Goal: Information Seeking & Learning: Learn about a topic

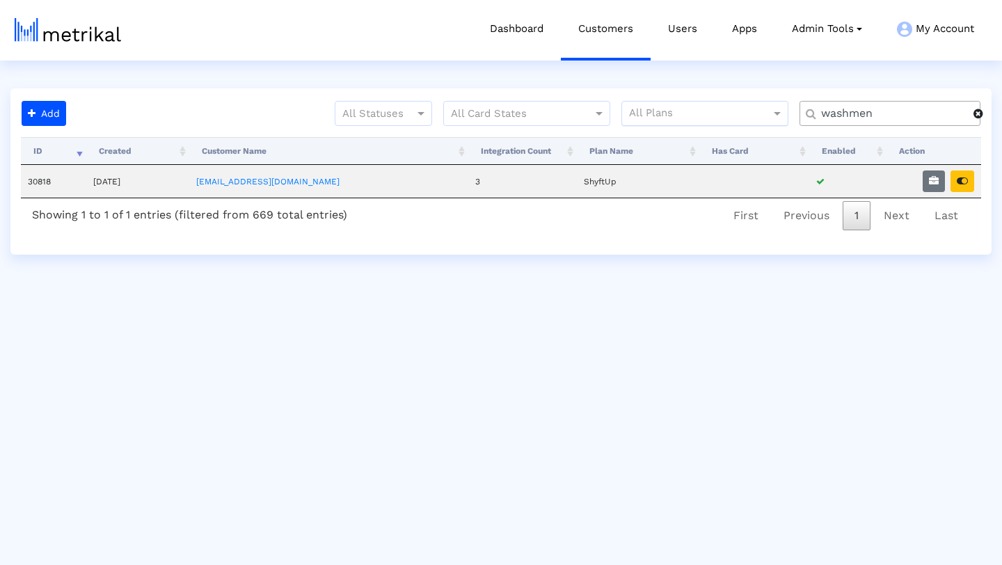
drag, startPoint x: 890, startPoint y: 118, endPoint x: 761, endPoint y: 109, distance: 129.0
click at [761, 109] on div "All Statuses All Card States All Plans washmen" at bounding box center [532, 119] width 920 height 36
type input "weatherbug"
click at [956, 182] on button "button" at bounding box center [962, 181] width 24 height 22
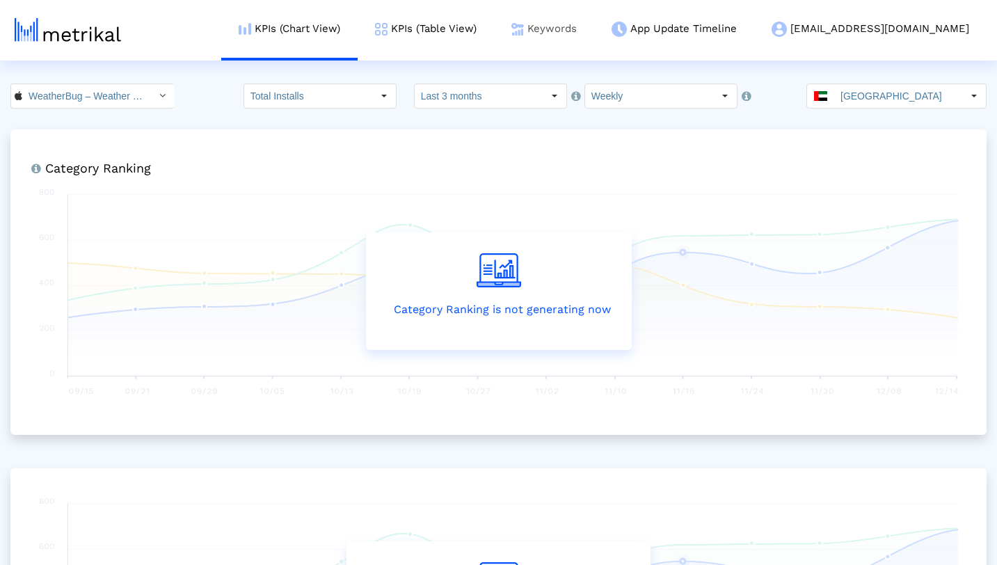
click at [587, 30] on link "Keywords" at bounding box center [544, 29] width 100 height 58
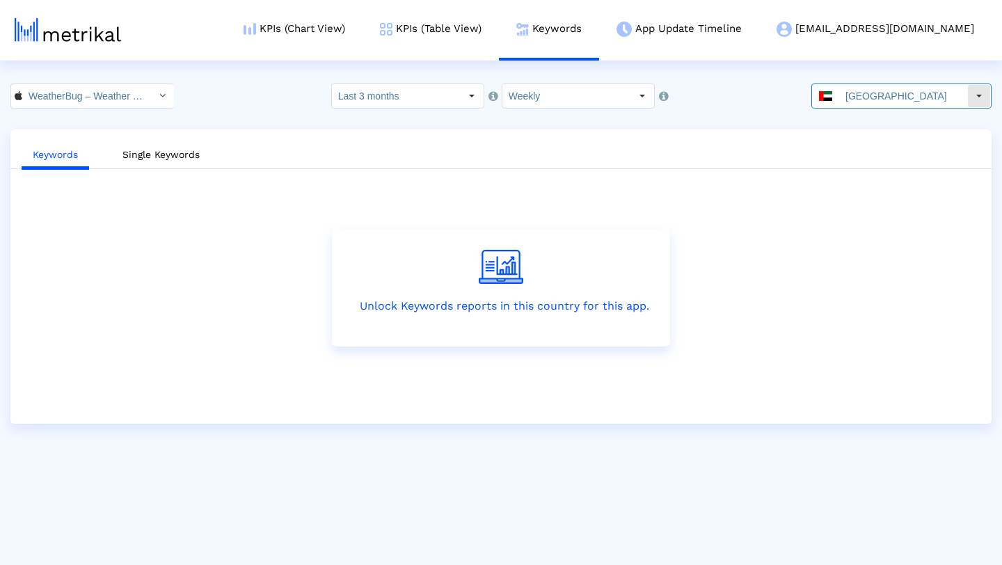
click at [964, 93] on input "[GEOGRAPHIC_DATA]" at bounding box center [903, 96] width 128 height 24
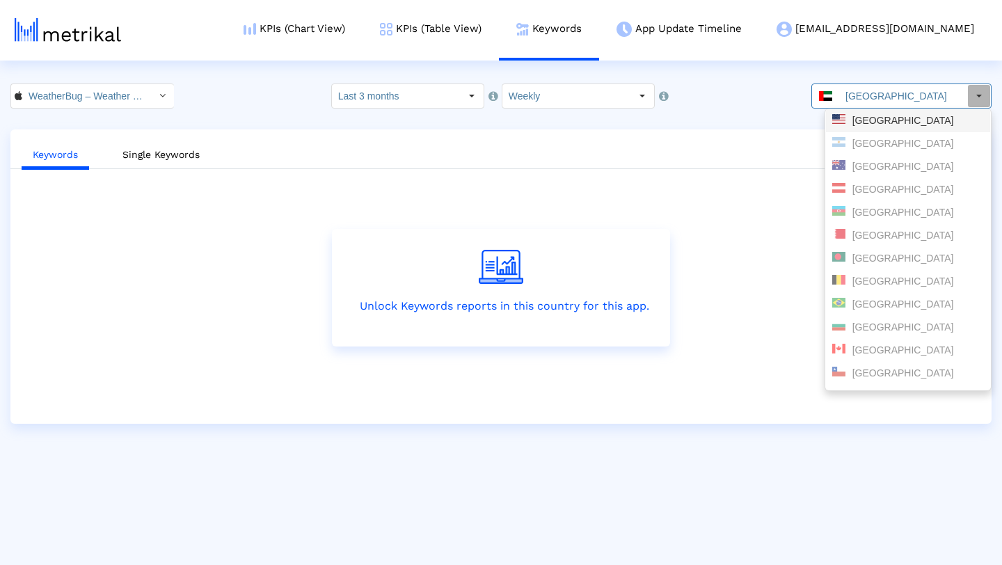
click at [918, 119] on div "[GEOGRAPHIC_DATA]" at bounding box center [908, 120] width 152 height 13
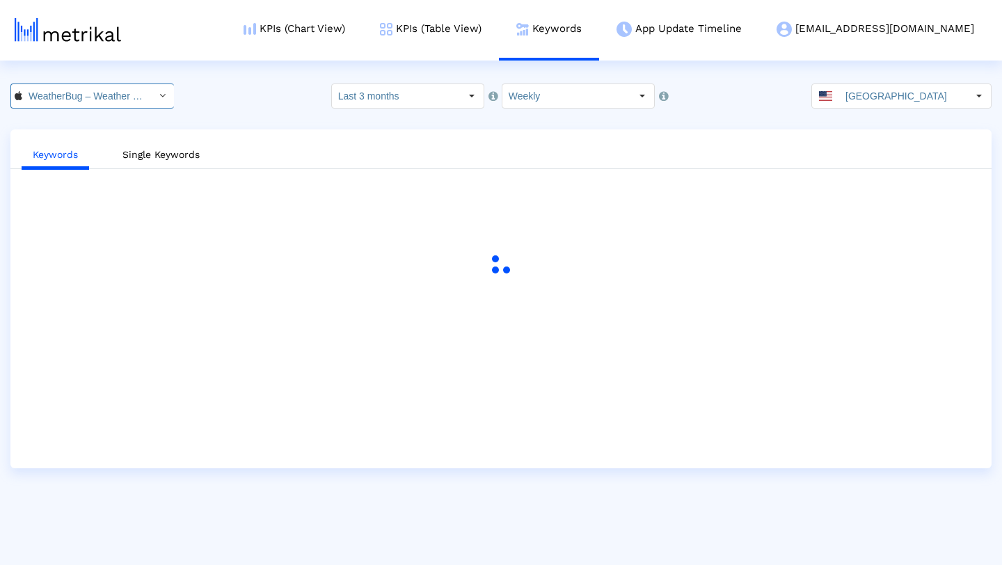
click at [155, 95] on div "Select" at bounding box center [162, 96] width 22 height 22
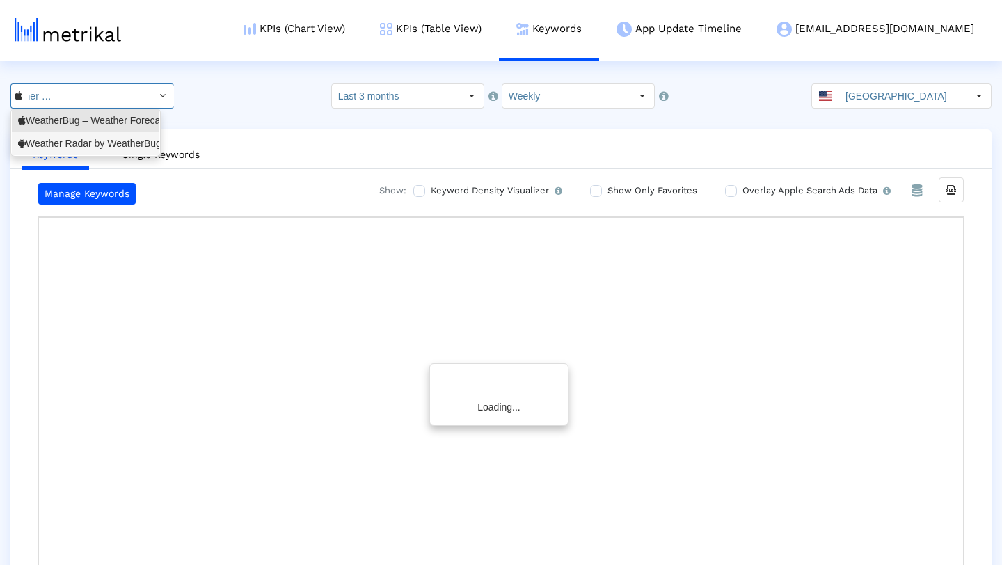
click at [123, 140] on div "Weather Radar by WeatherBug <com.aws.android>" at bounding box center [85, 143] width 135 height 13
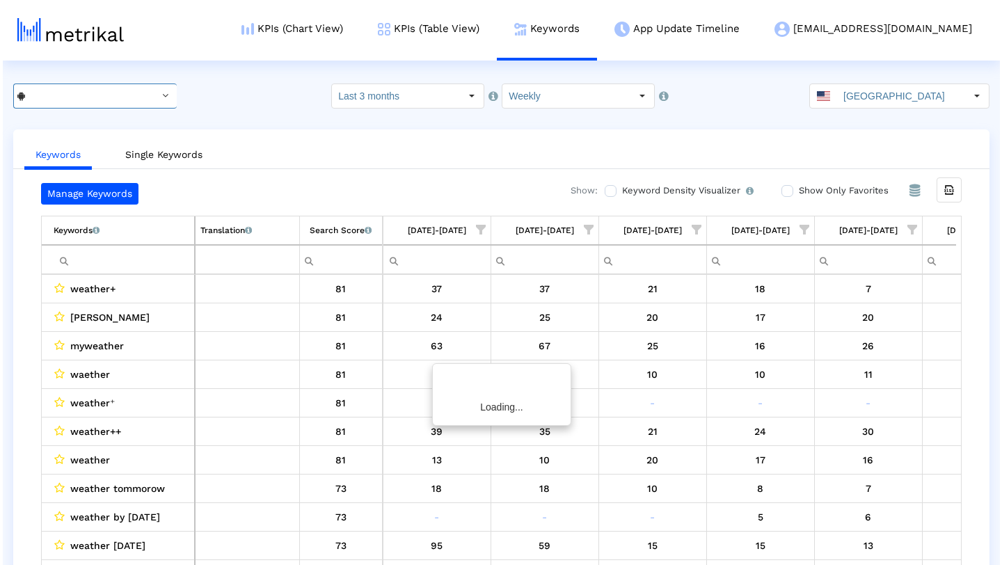
scroll to position [0, 74]
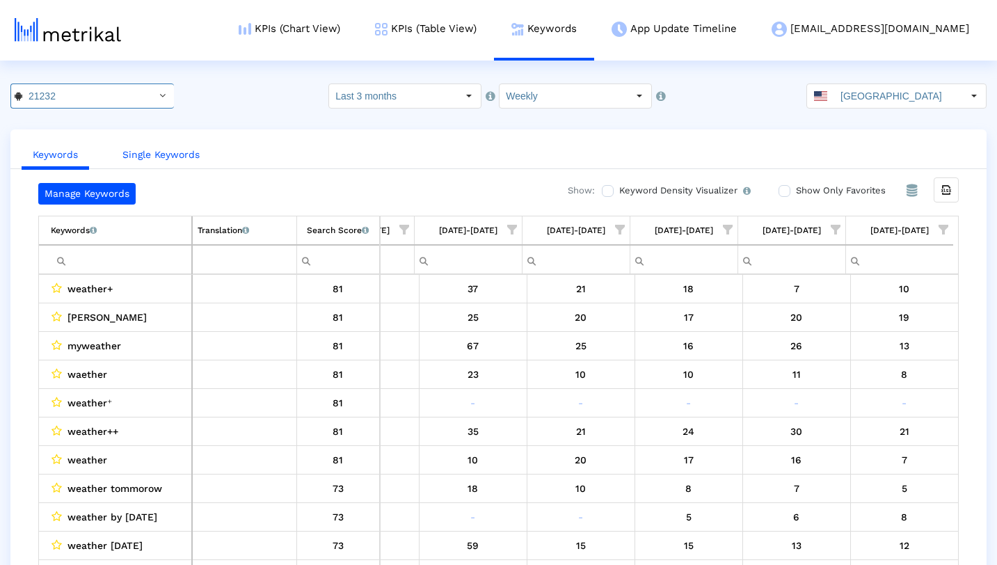
click at [169, 155] on link "Single Keywords" at bounding box center [161, 155] width 100 height 26
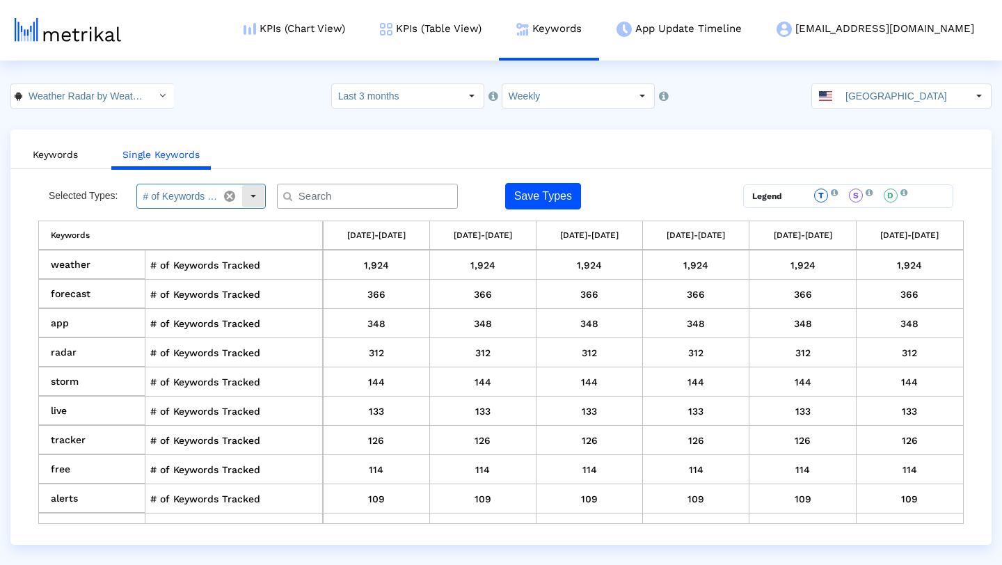
click at [252, 199] on div "Select" at bounding box center [253, 196] width 22 height 22
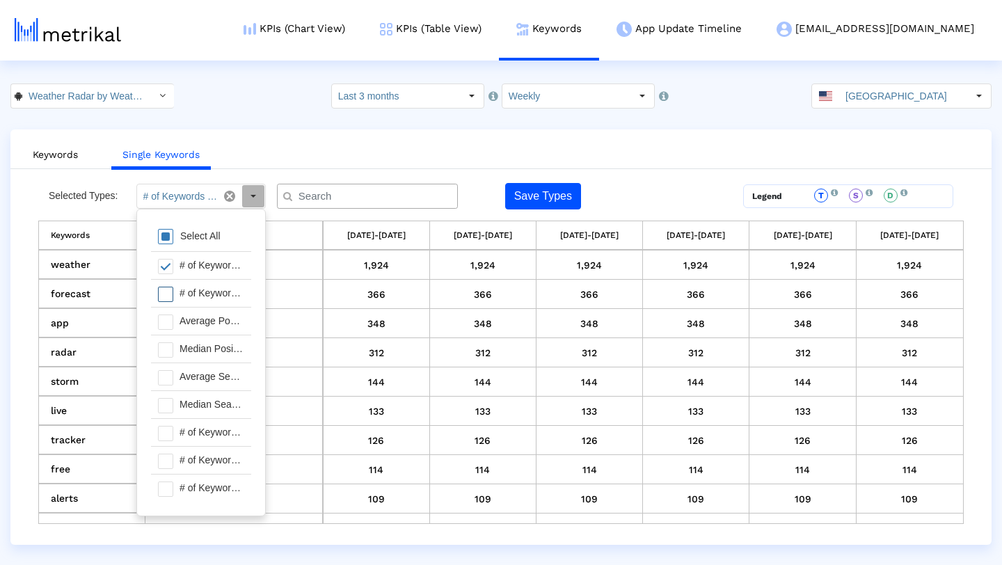
click at [171, 293] on span at bounding box center [165, 294] width 15 height 15
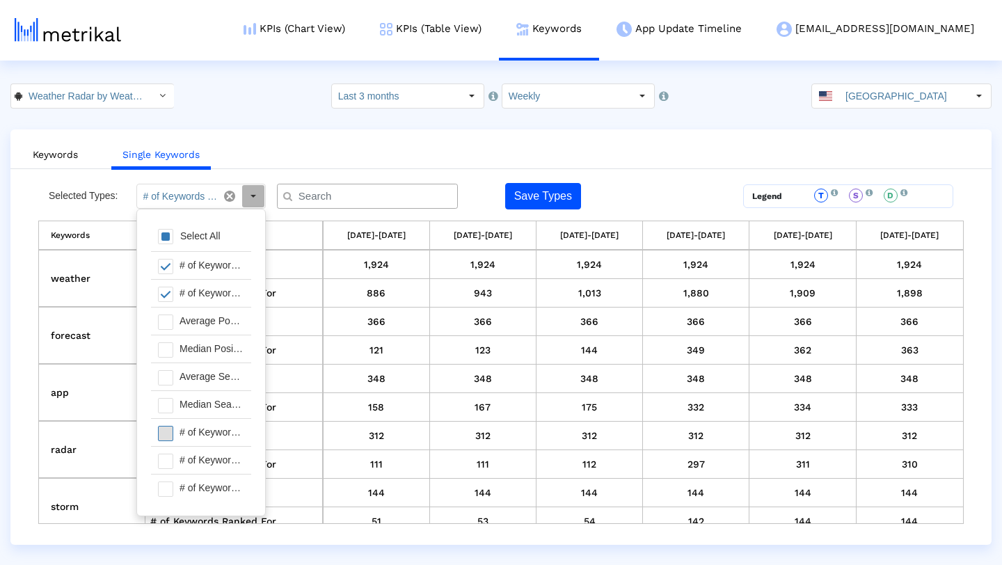
click at [168, 431] on span at bounding box center [165, 433] width 15 height 15
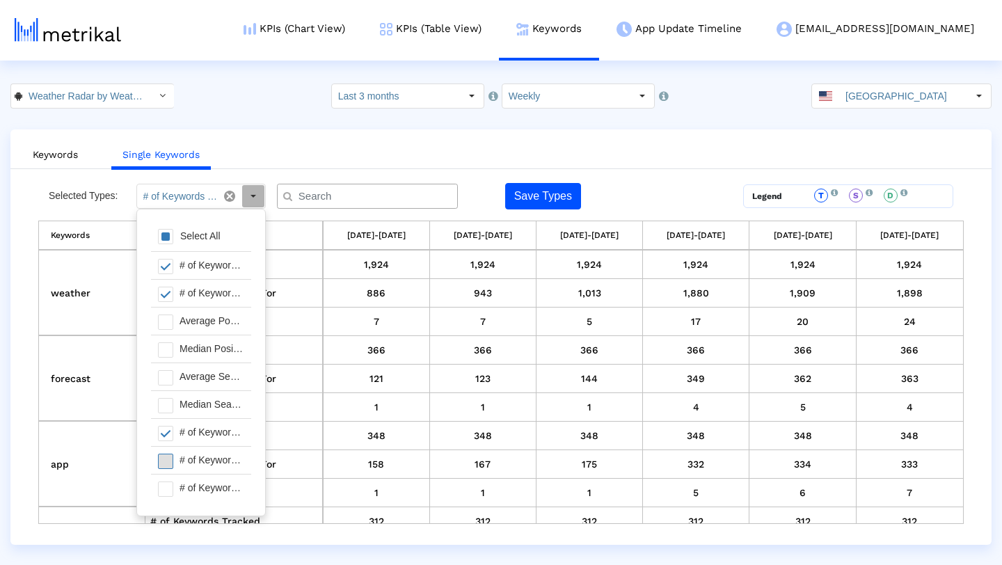
click at [168, 461] on span at bounding box center [165, 461] width 15 height 15
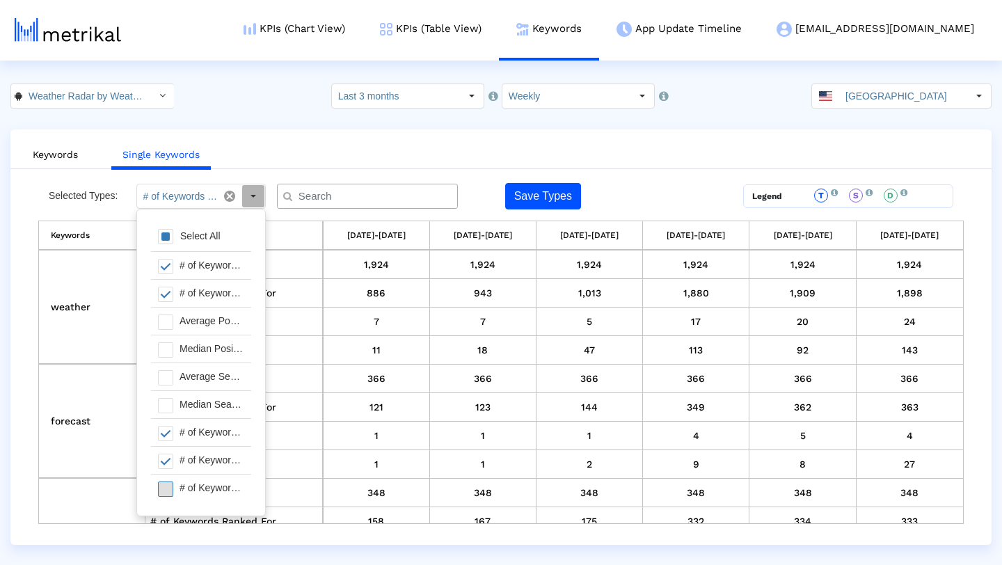
click at [168, 488] on span at bounding box center [165, 489] width 15 height 15
type input "# of Keywords Tracked, # of Keywords Ranked For, # of Keywords in Top 1, # of K…"
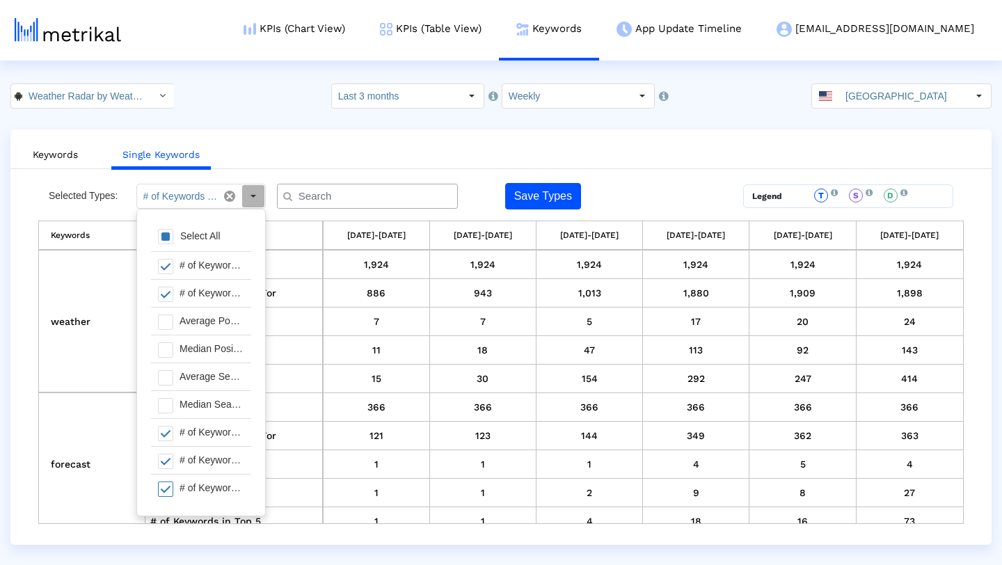
click at [568, 154] on ul "Keywords Single Keywords" at bounding box center [500, 152] width 981 height 33
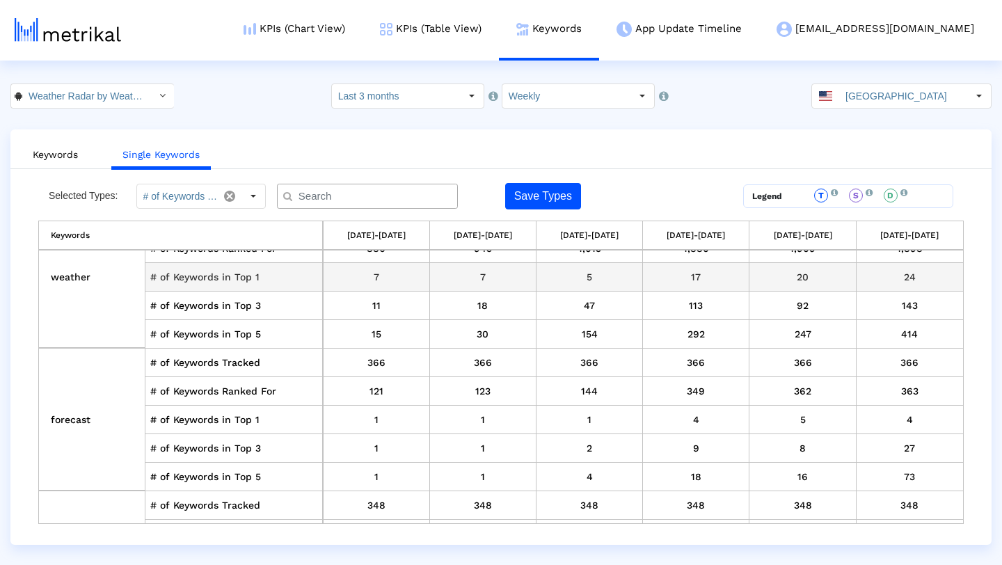
scroll to position [0, 0]
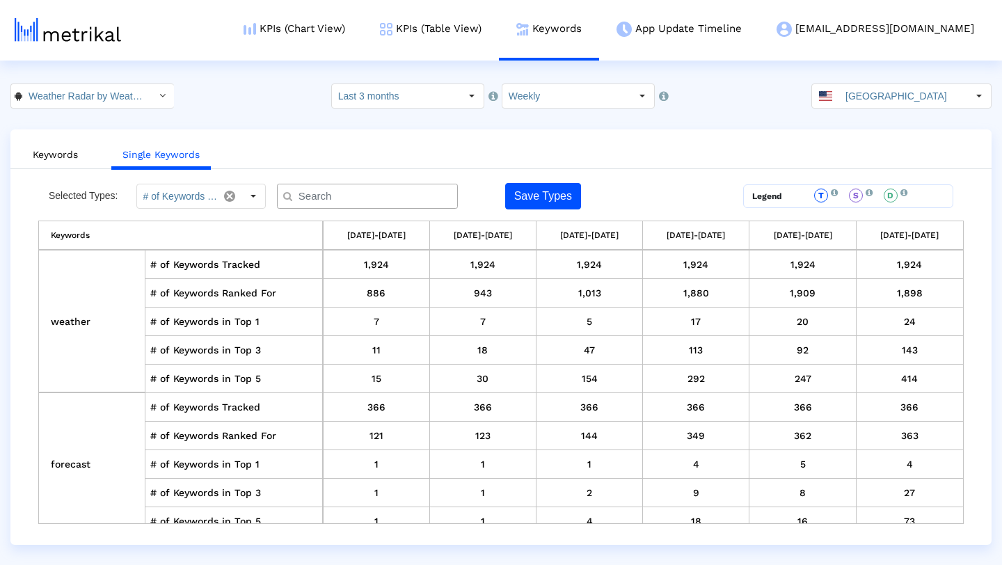
click at [406, 194] on input "text" at bounding box center [371, 196] width 164 height 15
type input "e"
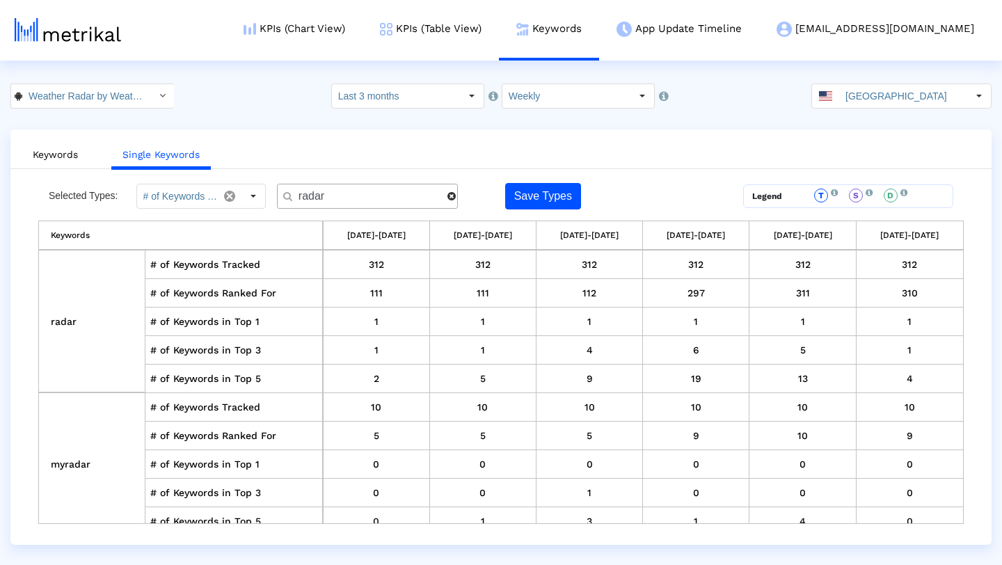
drag, startPoint x: 356, startPoint y: 193, endPoint x: 265, endPoint y: 193, distance: 91.2
click at [265, 193] on div "Selected Types: # of Keywords Tracked, # of Keywords Ranked For, # of Keywords …" at bounding box center [385, 196] width 694 height 26
drag, startPoint x: 369, startPoint y: 193, endPoint x: 256, endPoint y: 193, distance: 112.7
click at [256, 193] on div "Selected Types: # of Keywords Tracked, # of Keywords Ranked For, # of Keywords …" at bounding box center [385, 196] width 694 height 26
type input "tracker"
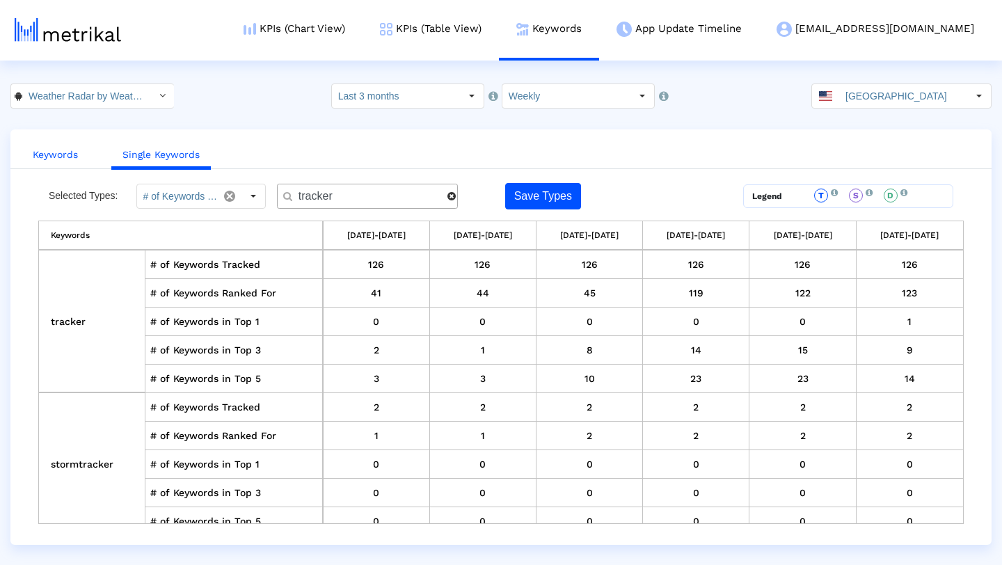
click at [61, 157] on link "Keywords" at bounding box center [55, 155] width 67 height 26
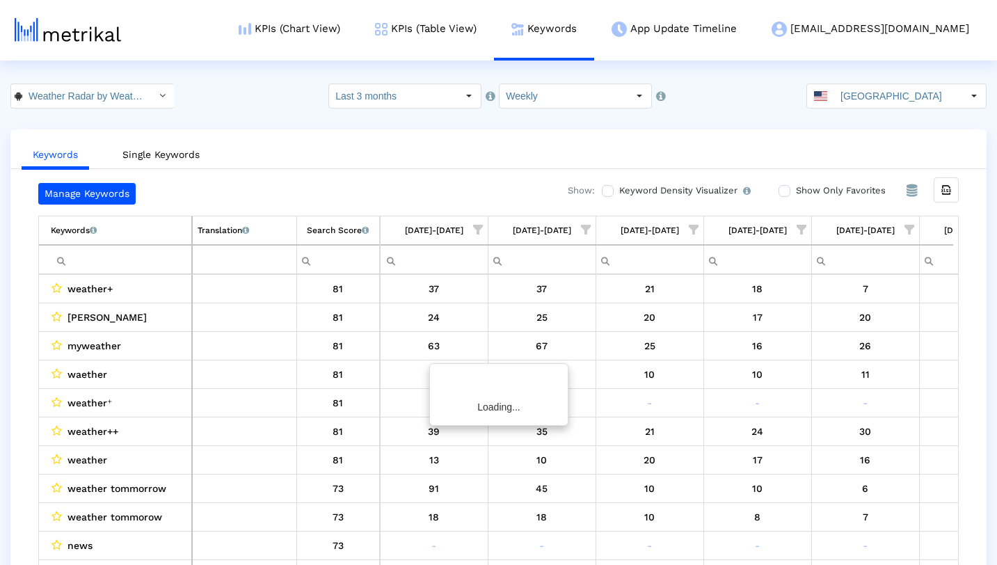
scroll to position [0, 74]
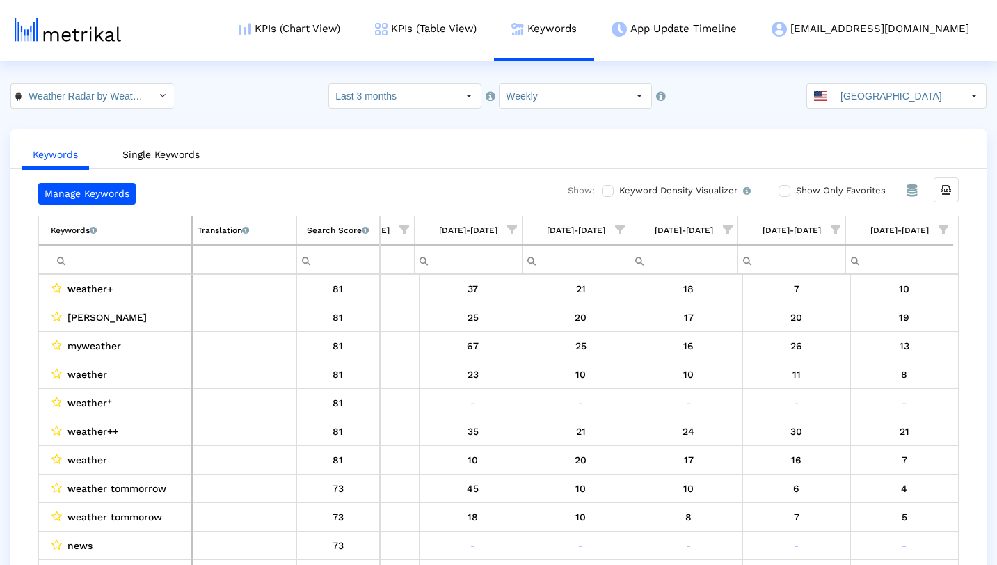
click at [946, 233] on span "Show filter options for column '09/28/25-10/04/25'" at bounding box center [944, 230] width 10 height 10
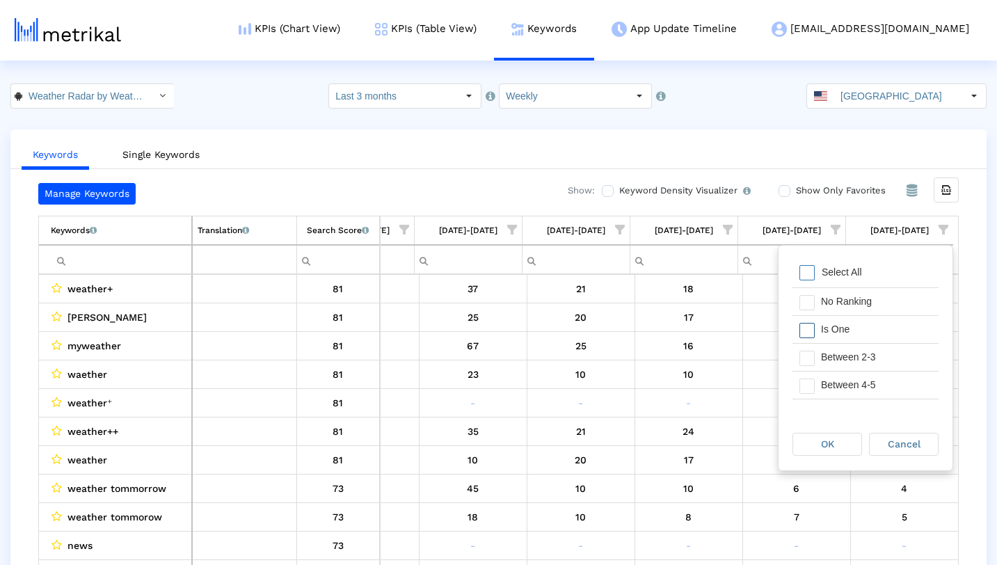
click at [850, 331] on div "Is One" at bounding box center [876, 329] width 125 height 27
click at [850, 357] on div "Between 2-3" at bounding box center [876, 357] width 125 height 27
click at [831, 443] on span "OK" at bounding box center [827, 443] width 13 height 11
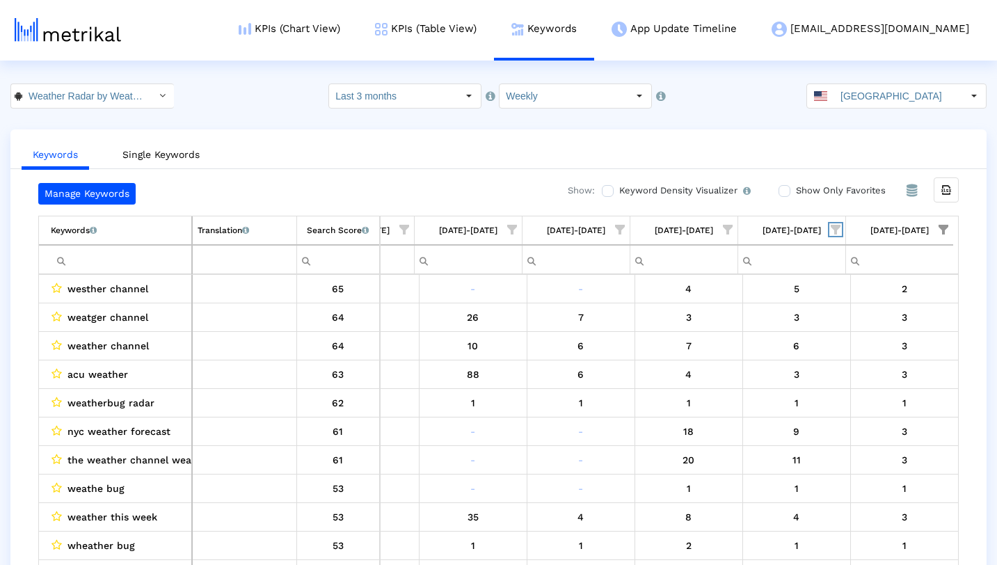
click at [840, 228] on span "Show filter options for column '09/21/25-09/27/25'" at bounding box center [836, 230] width 10 height 10
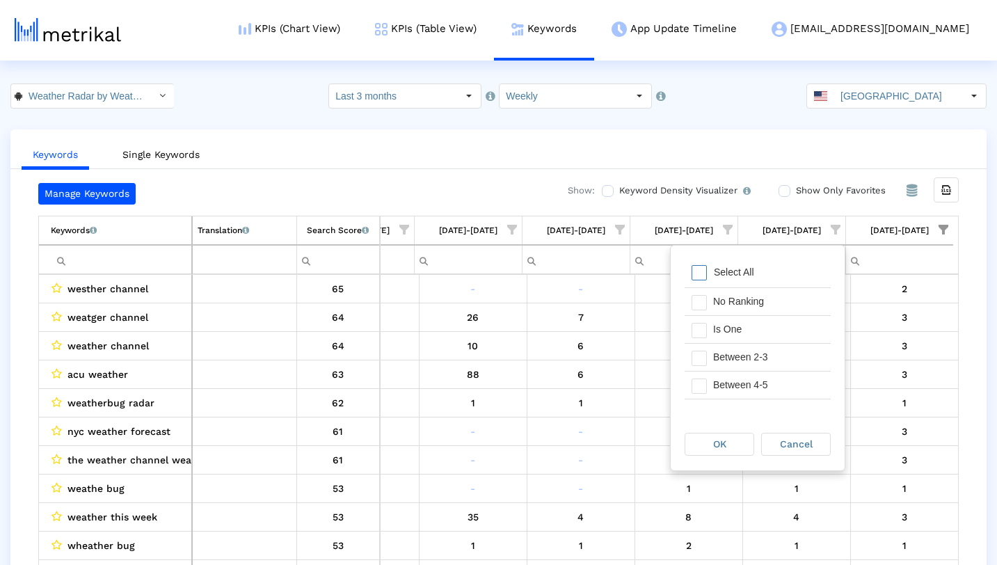
click at [699, 270] on span "Filter options" at bounding box center [699, 272] width 15 height 15
click at [703, 355] on span "Filter options" at bounding box center [699, 358] width 15 height 15
click at [701, 332] on span "Filter options" at bounding box center [699, 330] width 15 height 15
click at [721, 444] on span "OK" at bounding box center [719, 443] width 13 height 11
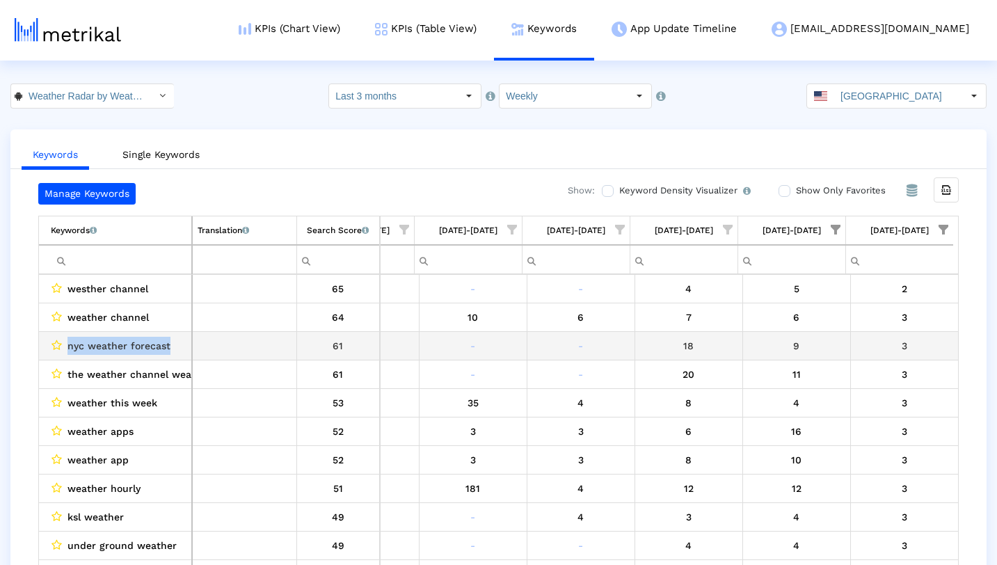
drag, startPoint x: 173, startPoint y: 344, endPoint x: 67, endPoint y: 348, distance: 105.8
click at [67, 348] on div "nyc weather forecast" at bounding box center [119, 346] width 136 height 18
copy span "nyc weather forecast"
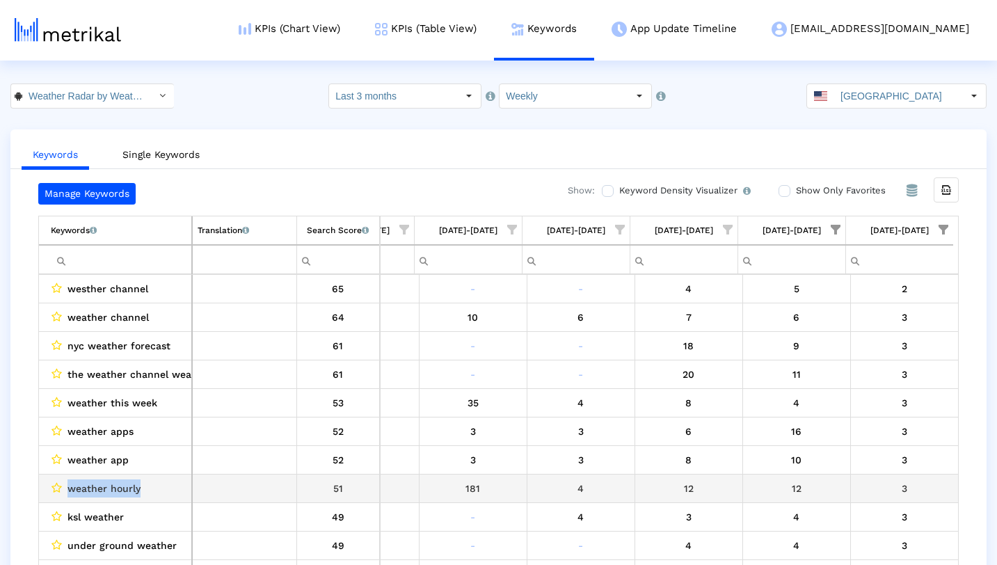
drag, startPoint x: 139, startPoint y: 489, endPoint x: 68, endPoint y: 489, distance: 71.0
click at [68, 489] on div "weather hourly" at bounding box center [119, 488] width 136 height 18
copy span "weather hourly"
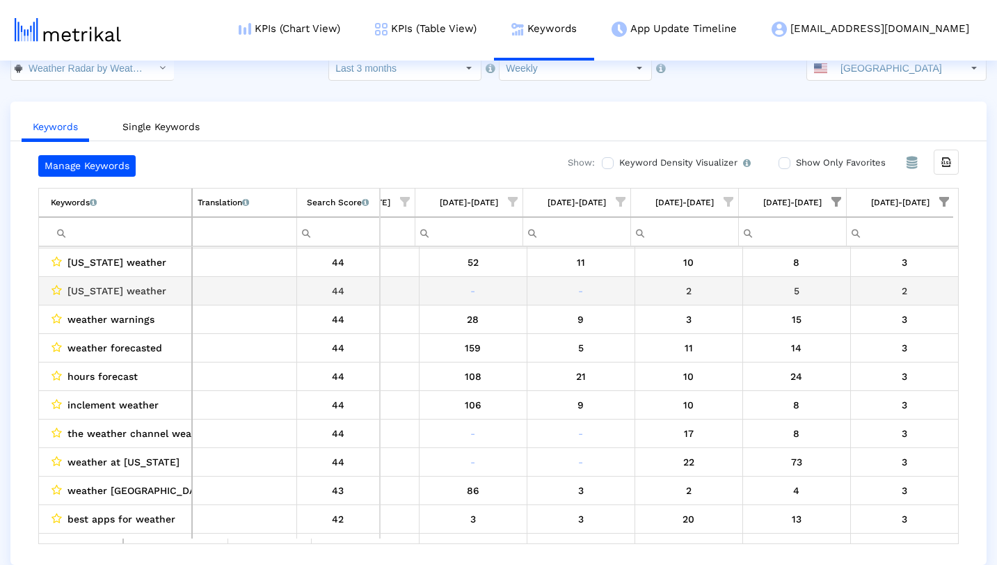
scroll to position [0, 0]
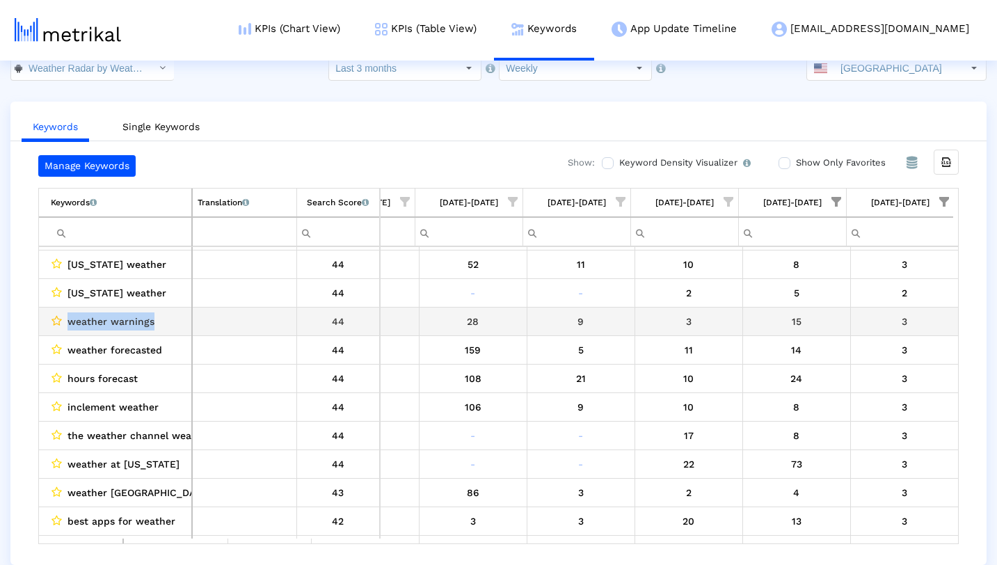
drag, startPoint x: 166, startPoint y: 317, endPoint x: 54, endPoint y: 317, distance: 112.0
click at [54, 317] on div "weather warnings" at bounding box center [119, 321] width 136 height 18
copy div "weather warnings"
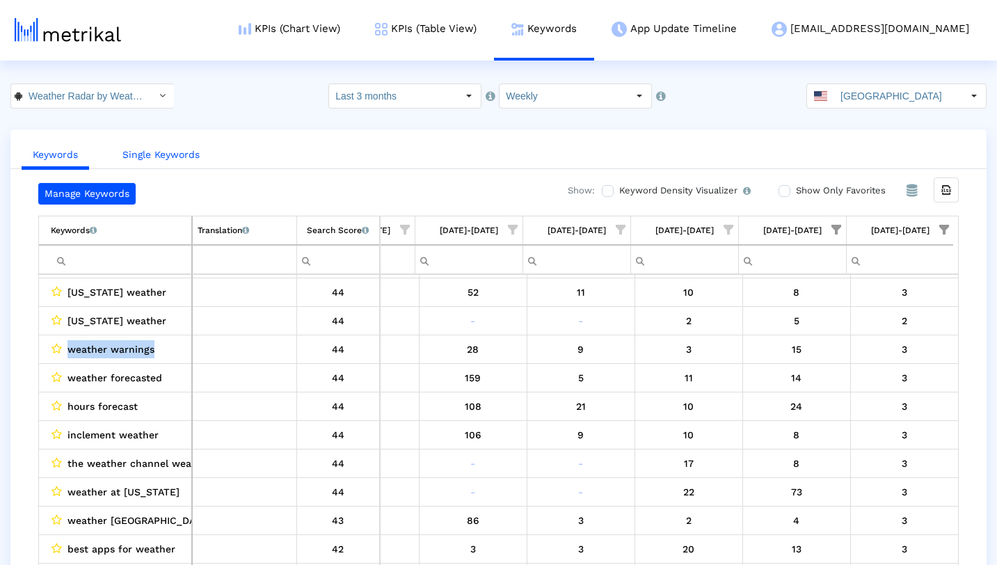
click at [182, 152] on link "Single Keywords" at bounding box center [161, 155] width 100 height 26
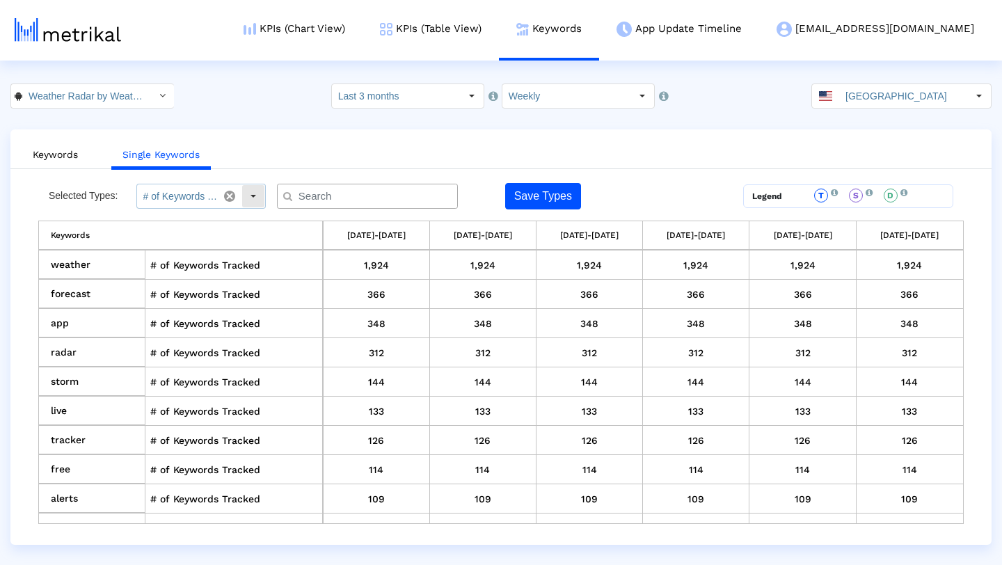
click at [253, 202] on div "Select" at bounding box center [253, 196] width 22 height 22
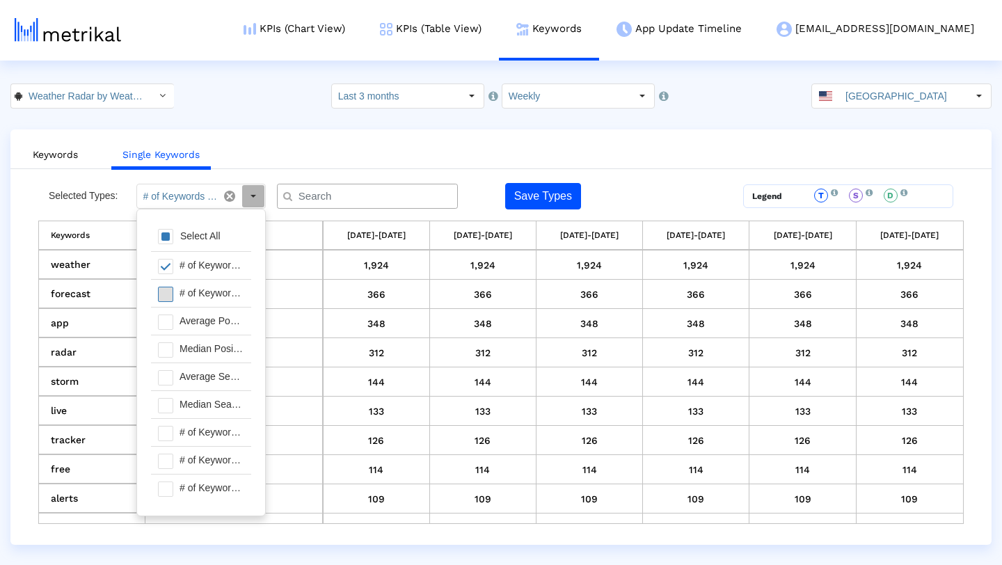
click at [162, 296] on span at bounding box center [165, 294] width 15 height 15
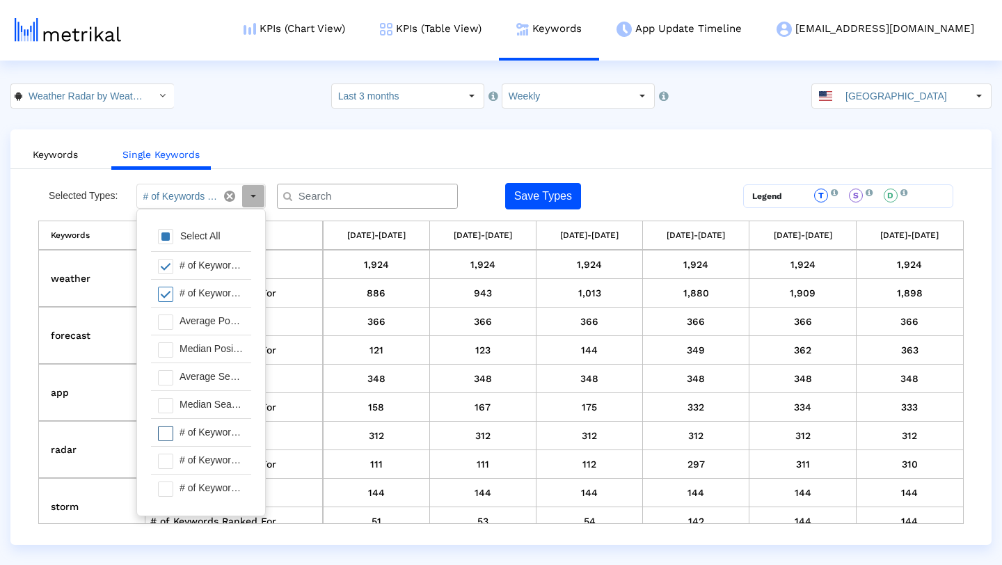
click at [166, 433] on span at bounding box center [165, 433] width 15 height 15
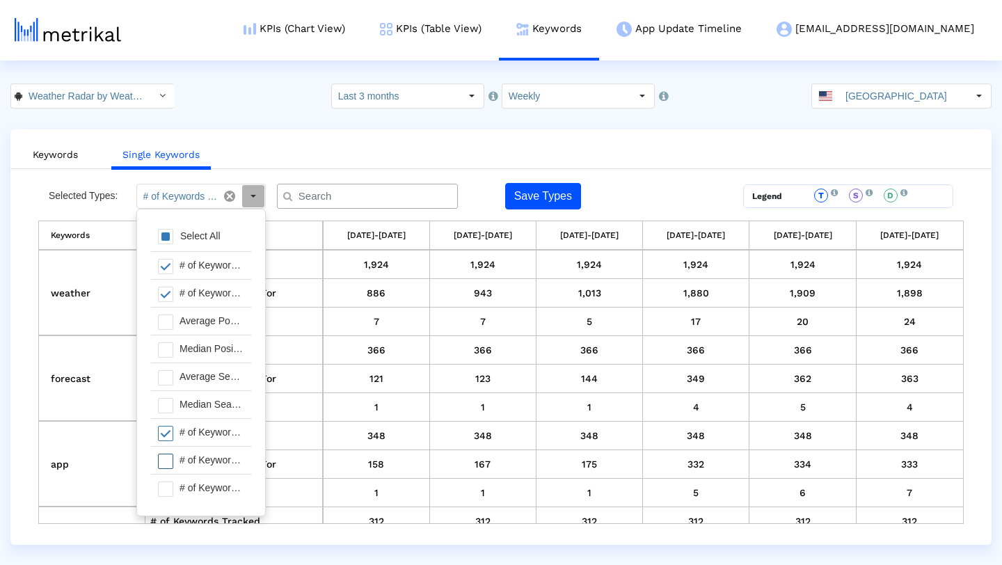
click at [167, 459] on span at bounding box center [165, 461] width 15 height 15
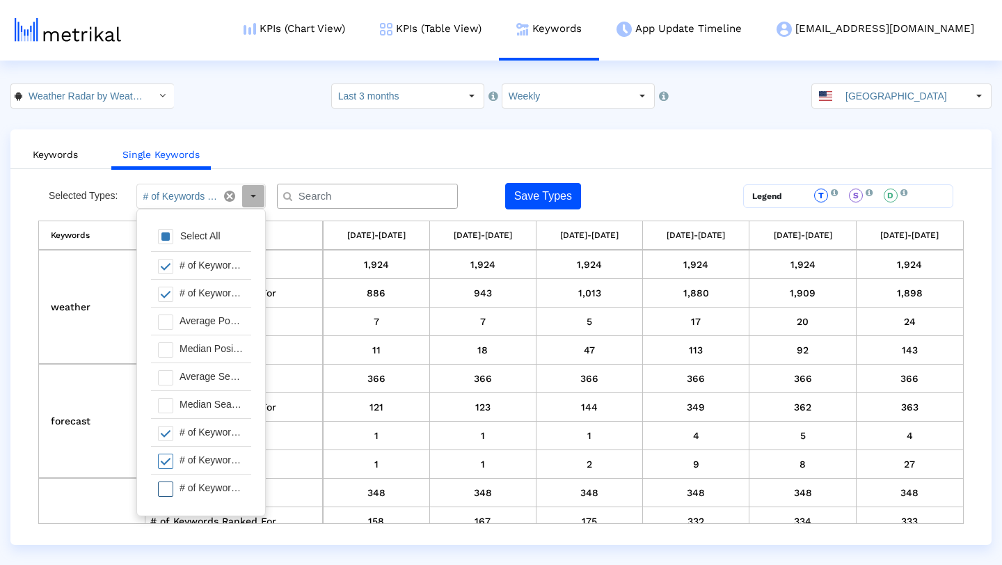
click at [166, 482] on span at bounding box center [165, 489] width 15 height 15
type input "# of Keywords Tracked, # of Keywords Ranked For, # of Keywords in Top 1, # of K…"
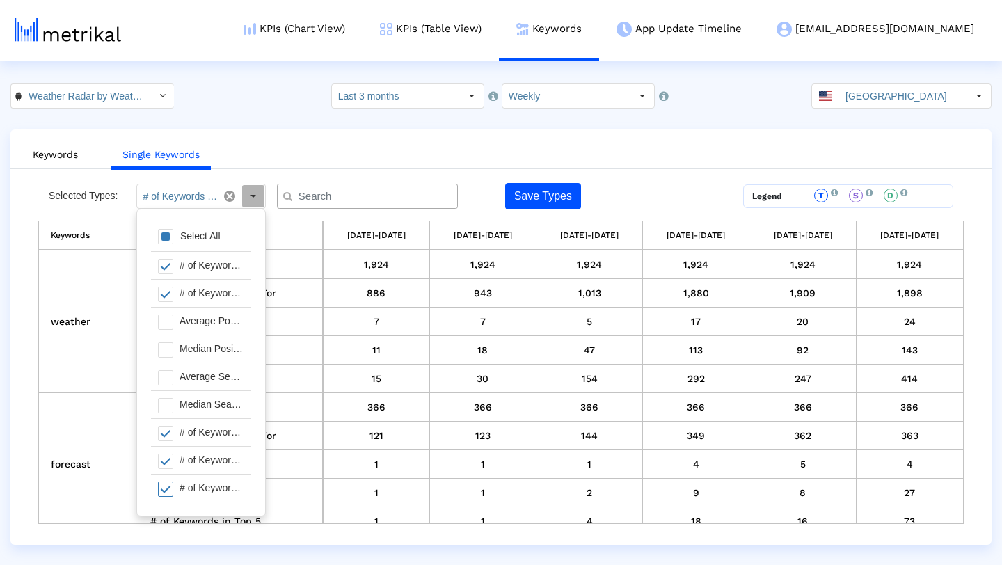
click at [538, 148] on ul "Keywords Single Keywords" at bounding box center [500, 152] width 981 height 33
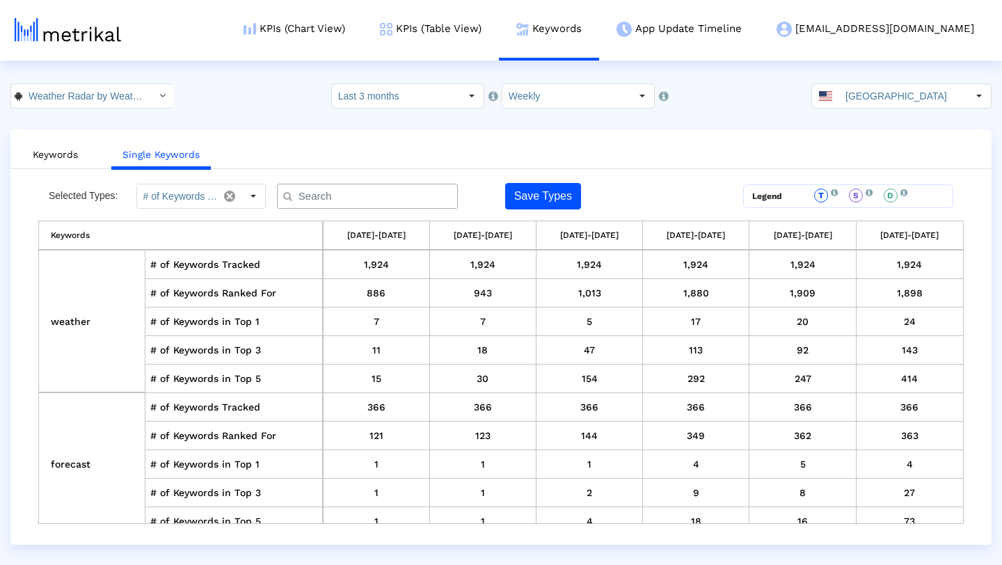
click at [372, 204] on div at bounding box center [367, 196] width 181 height 25
click at [372, 200] on input "text" at bounding box center [371, 196] width 164 height 15
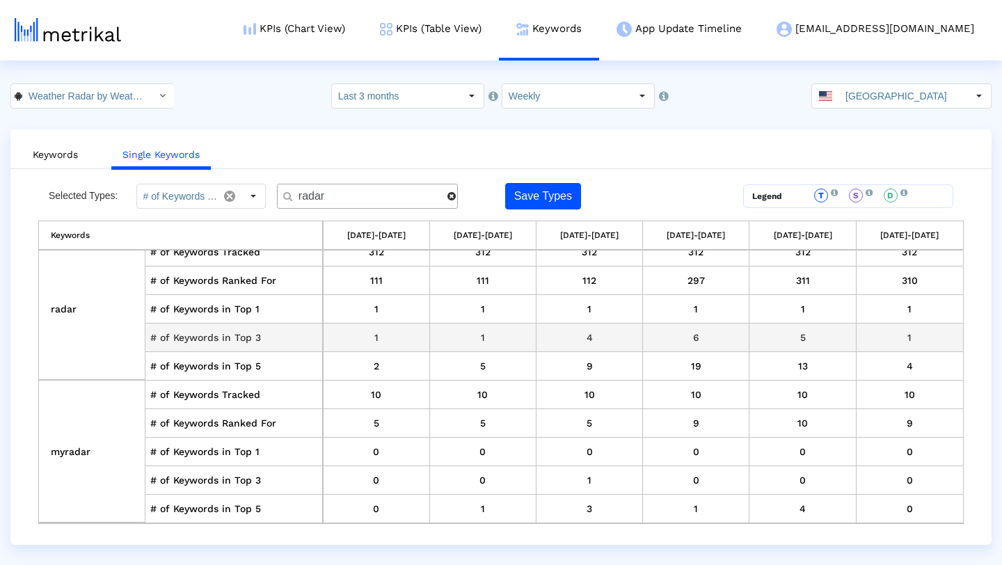
scroll to position [13, 0]
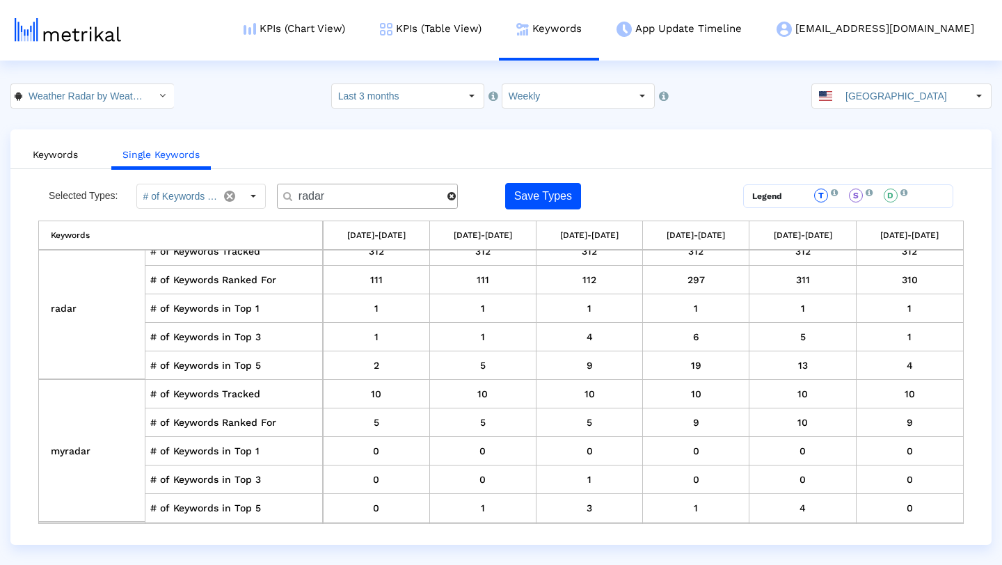
drag, startPoint x: 344, startPoint y: 196, endPoint x: 270, endPoint y: 194, distance: 73.8
click at [270, 194] on div "Selected Types: # of Keywords Tracked, # of Keywords Ranked For, # of Keywords …" at bounding box center [385, 196] width 694 height 26
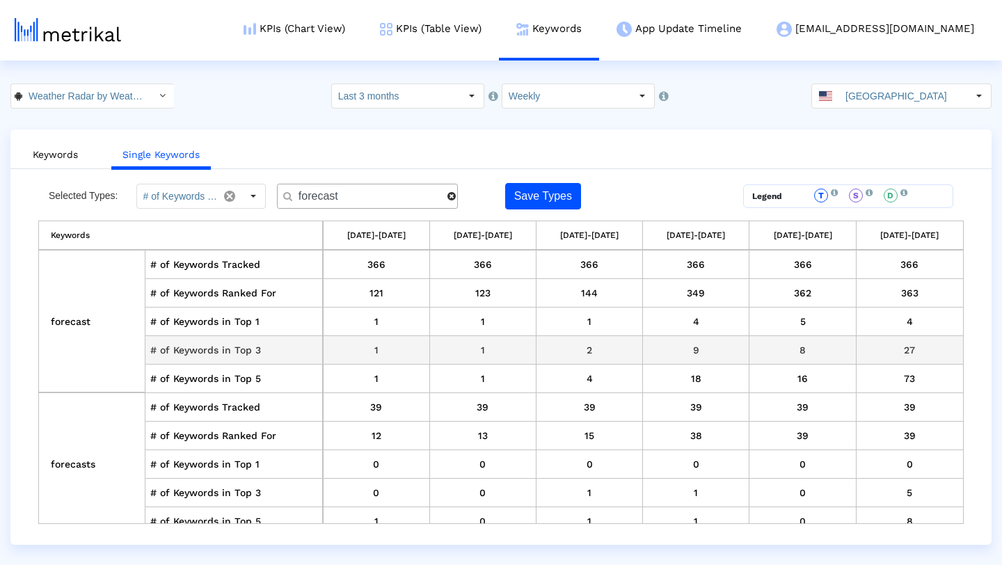
type input "forecast"
drag, startPoint x: 910, startPoint y: 349, endPoint x: 900, endPoint y: 349, distance: 10.4
click at [900, 349] on td "27" at bounding box center [910, 350] width 106 height 29
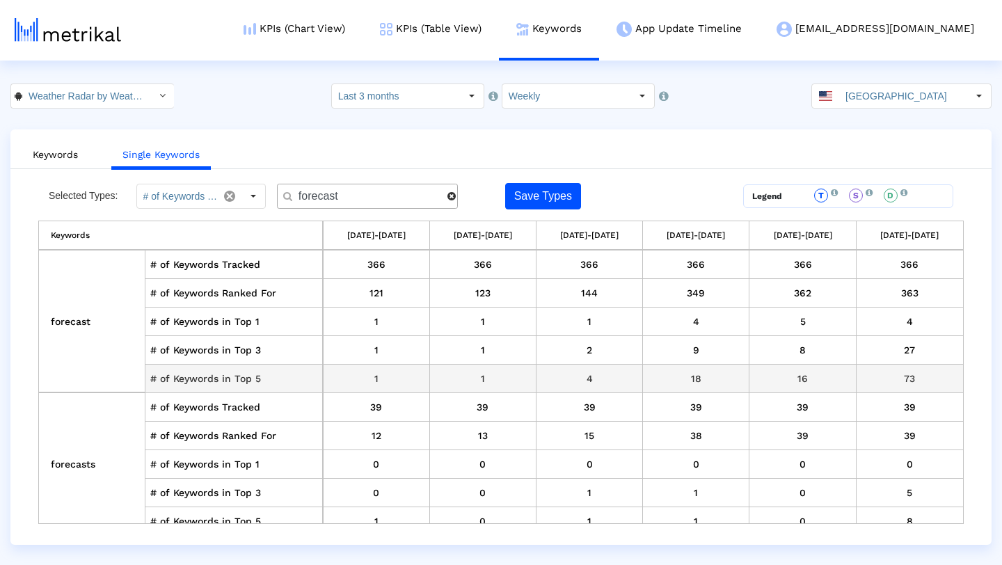
drag, startPoint x: 911, startPoint y: 374, endPoint x: 893, endPoint y: 374, distance: 18.1
click at [893, 374] on td "73" at bounding box center [910, 379] width 106 height 29
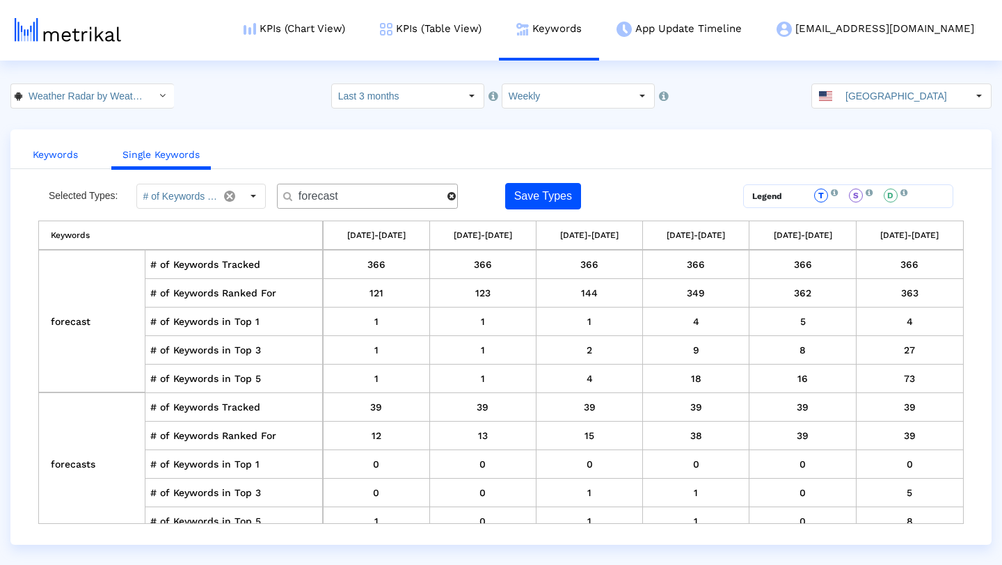
click at [72, 159] on link "Keywords" at bounding box center [55, 155] width 67 height 26
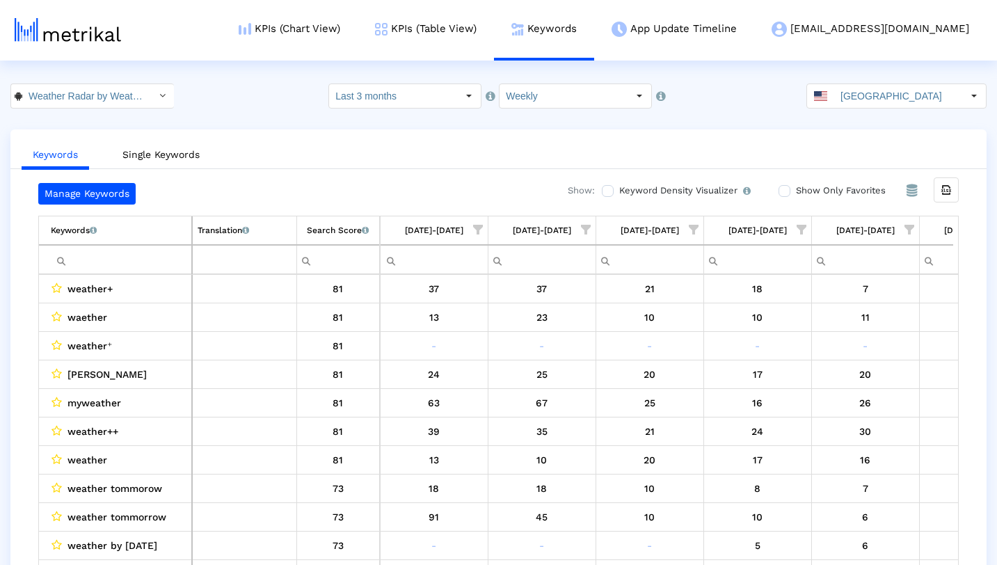
scroll to position [0, 74]
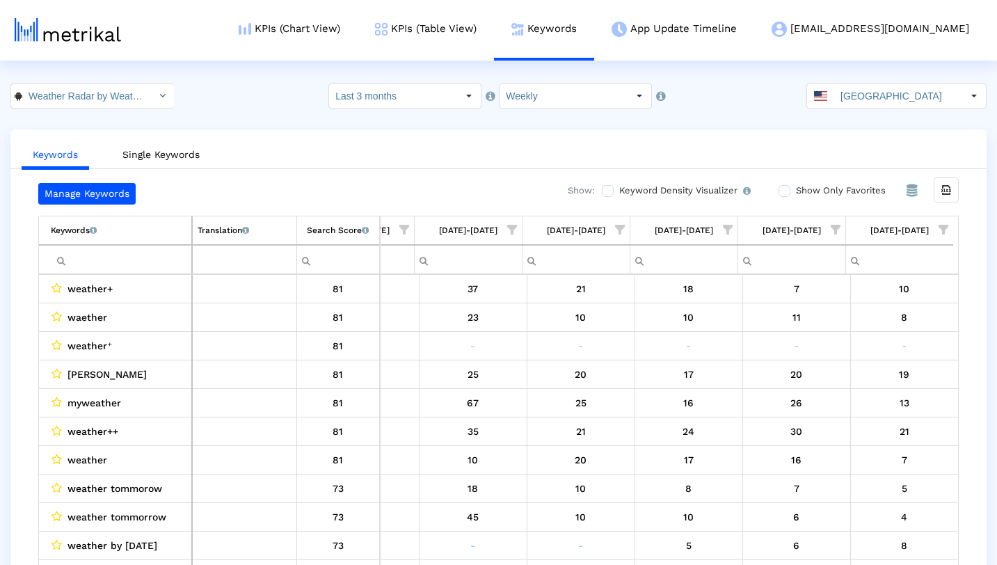
click at [148, 251] on input "Filter cell" at bounding box center [121, 259] width 141 height 23
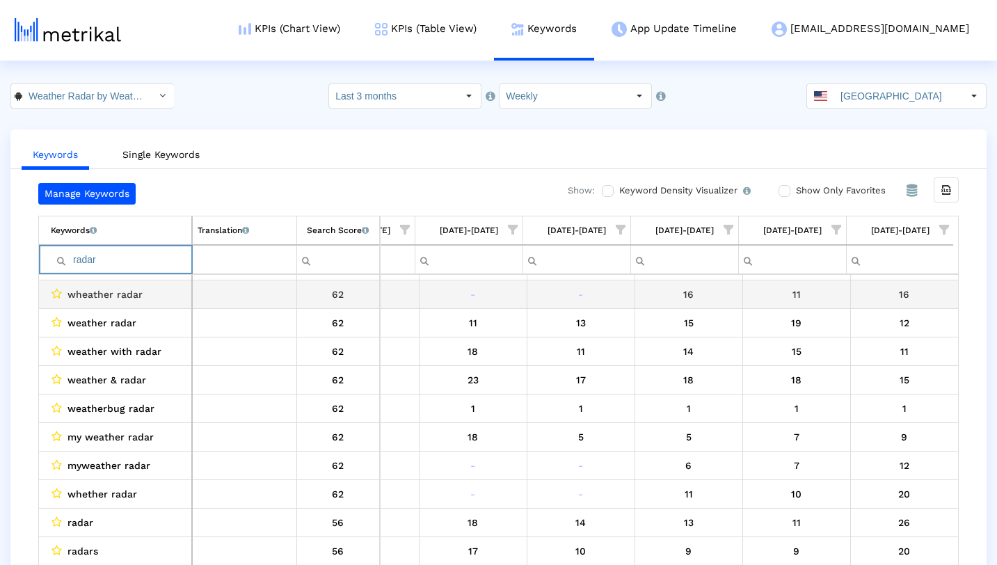
scroll to position [120, 0]
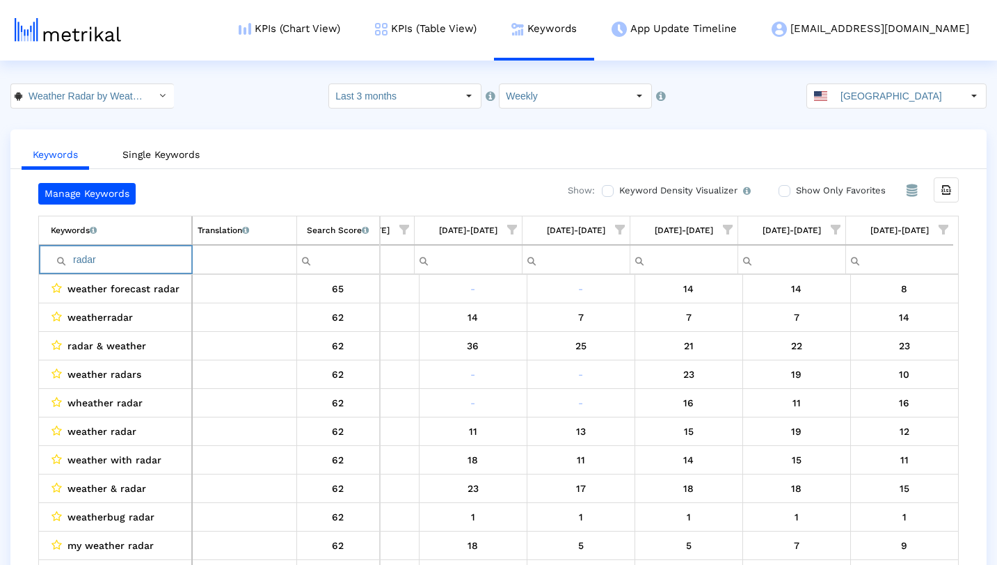
drag, startPoint x: 140, startPoint y: 259, endPoint x: 65, endPoint y: 260, distance: 74.5
click at [65, 260] on div "radar" at bounding box center [121, 259] width 141 height 23
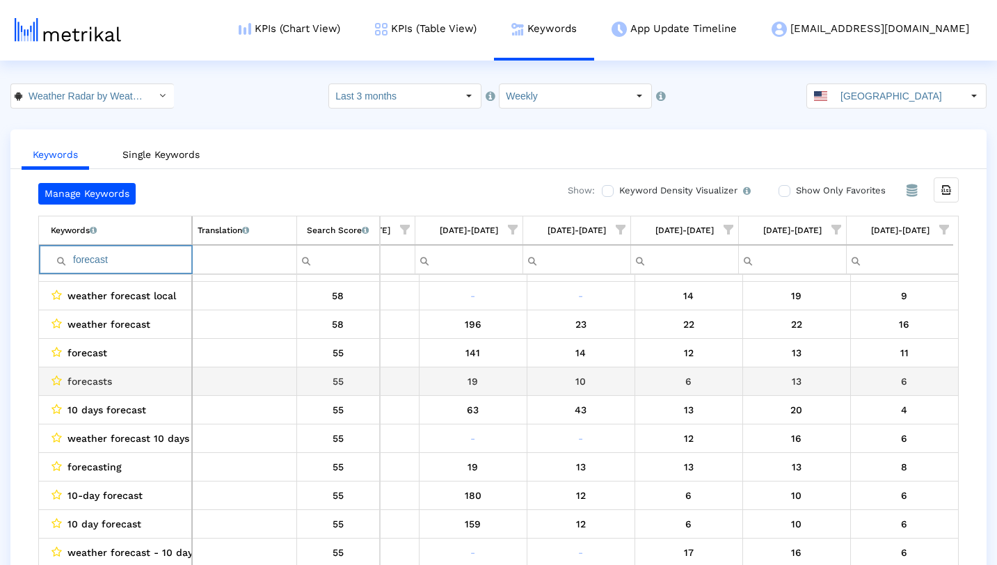
scroll to position [83, 73]
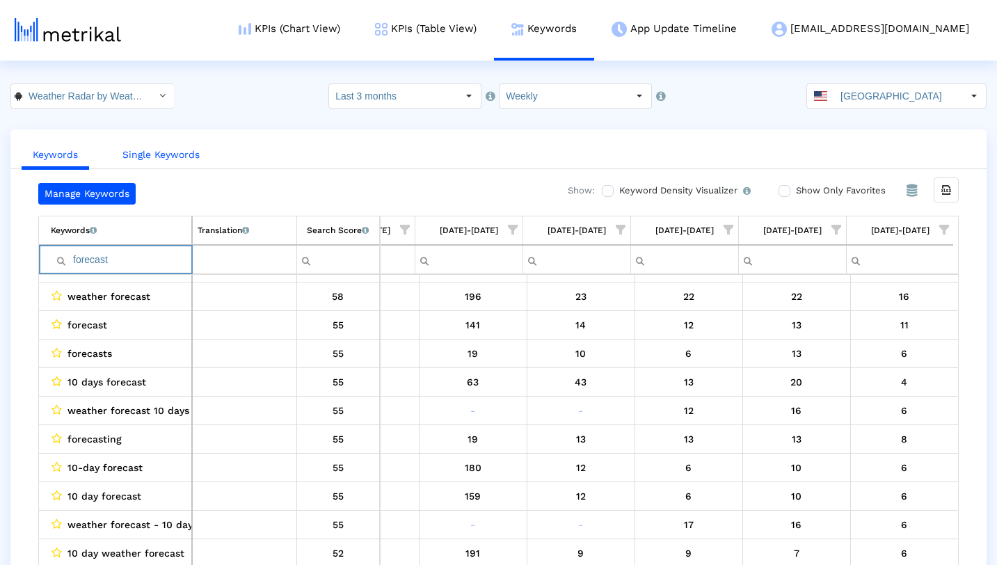
type input "forecast"
click at [184, 157] on link "Single Keywords" at bounding box center [161, 155] width 100 height 26
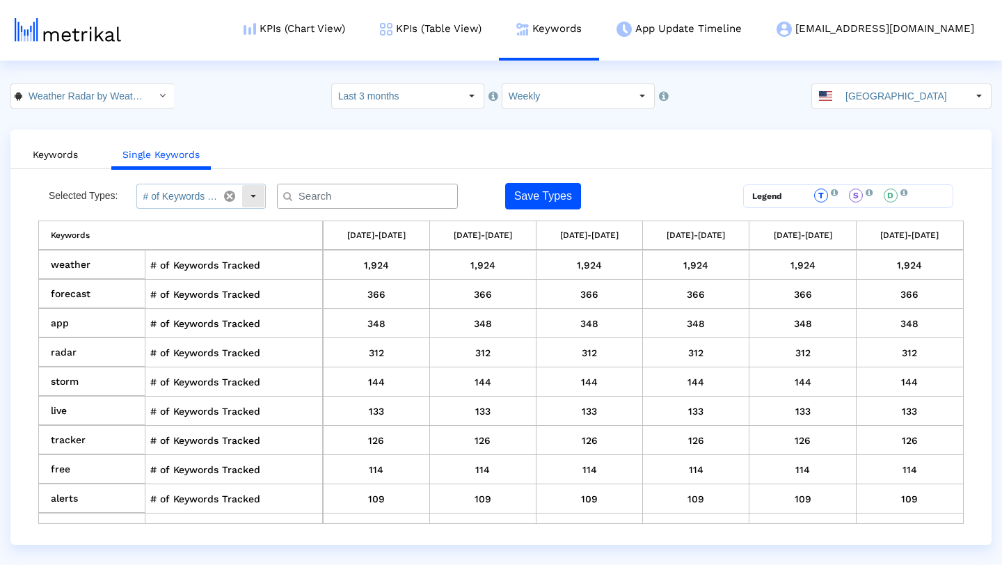
click at [259, 197] on div "Select" at bounding box center [253, 196] width 22 height 22
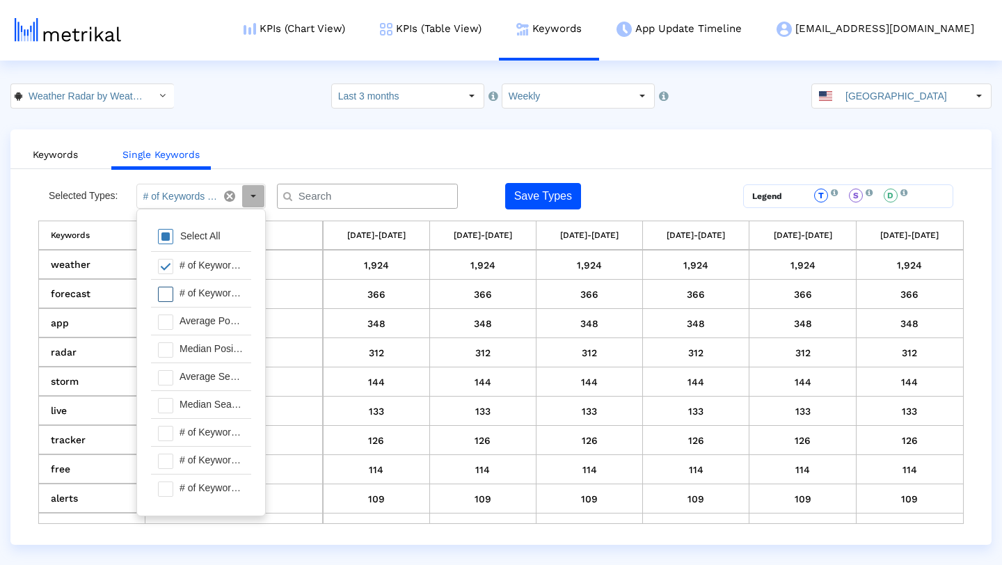
click at [219, 286] on div "# of Keywords Ranked For" at bounding box center [212, 293] width 79 height 27
type input "# of Keywords Tracked, # of Keywords Ranked For"
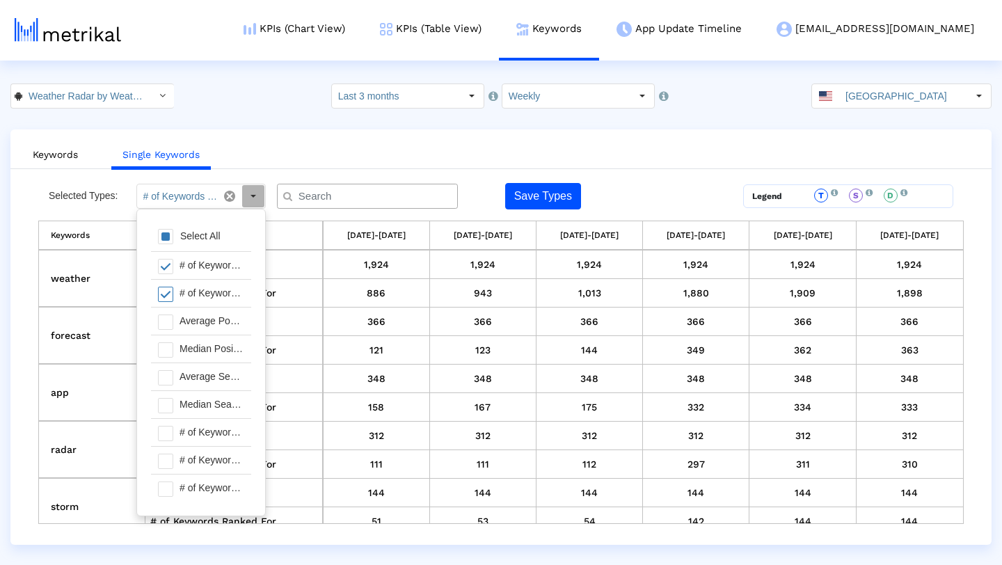
click at [362, 198] on input "text" at bounding box center [371, 196] width 164 height 15
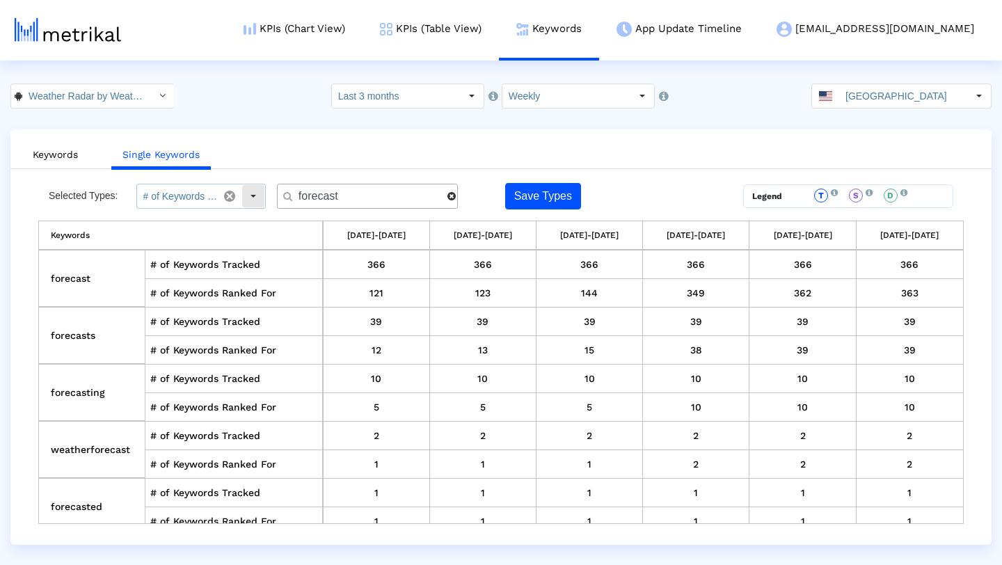
type input "forecast"
click at [256, 198] on div "Select" at bounding box center [253, 196] width 22 height 22
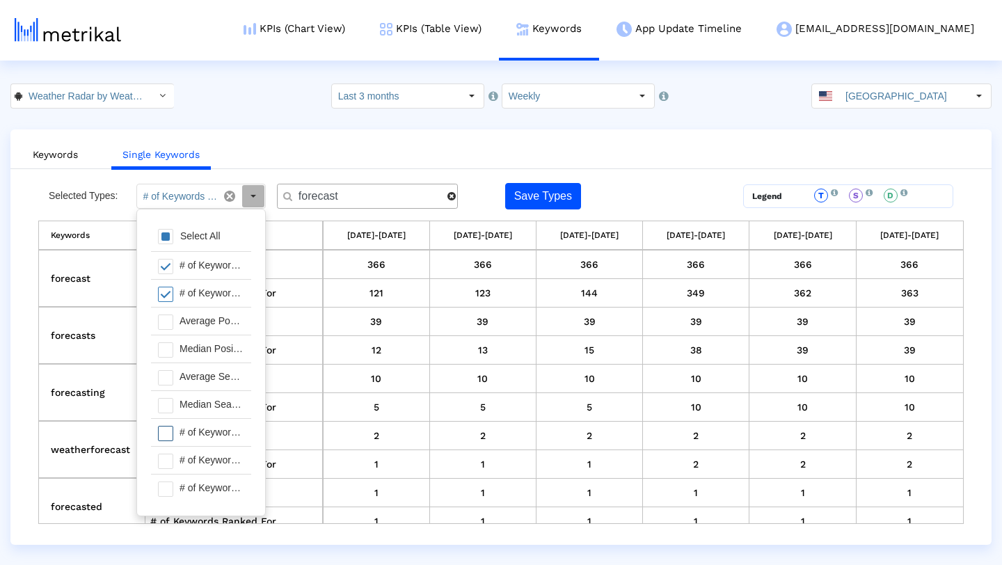
click at [208, 429] on div "# of Keywords in Top 1" at bounding box center [212, 432] width 79 height 27
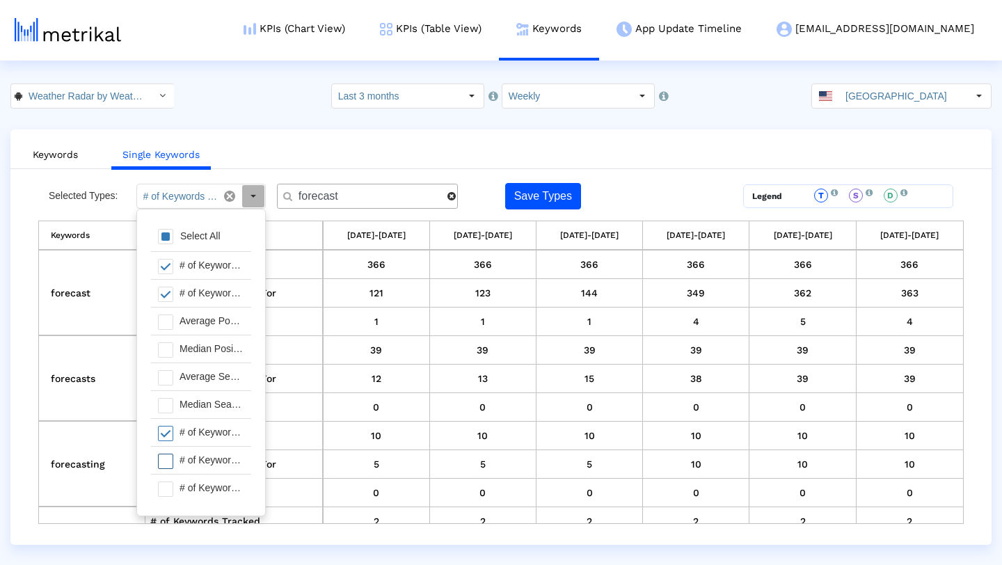
click at [204, 459] on div "# of Keywords in Top 3" at bounding box center [212, 460] width 79 height 27
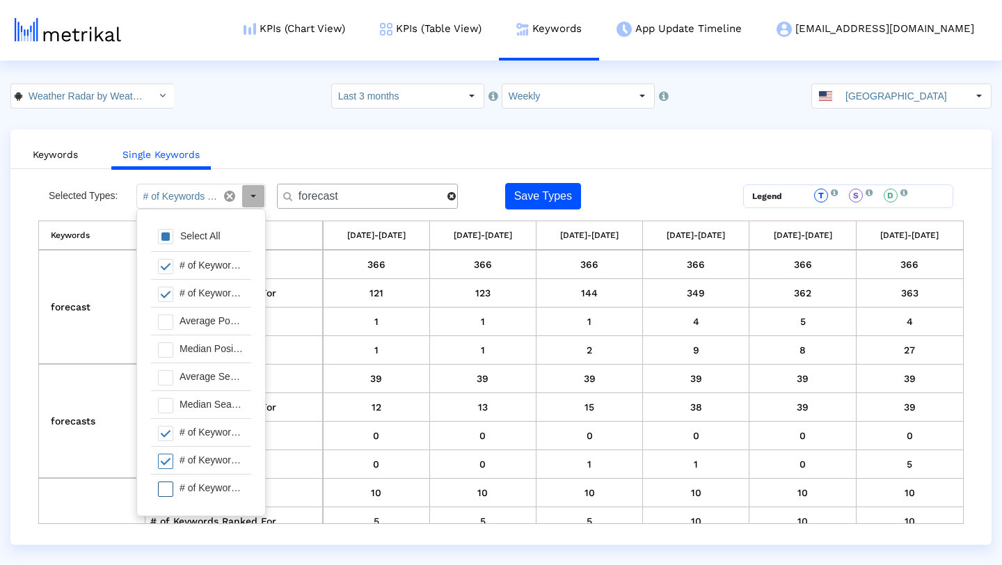
click at [204, 481] on div "# of Keywords in Top 5" at bounding box center [212, 488] width 79 height 27
type input "# of Keywords Tracked, # of Keywords Ranked For, # of Keywords in Top 1, # of K…"
click at [488, 148] on ul "Keywords Single Keywords" at bounding box center [500, 152] width 981 height 33
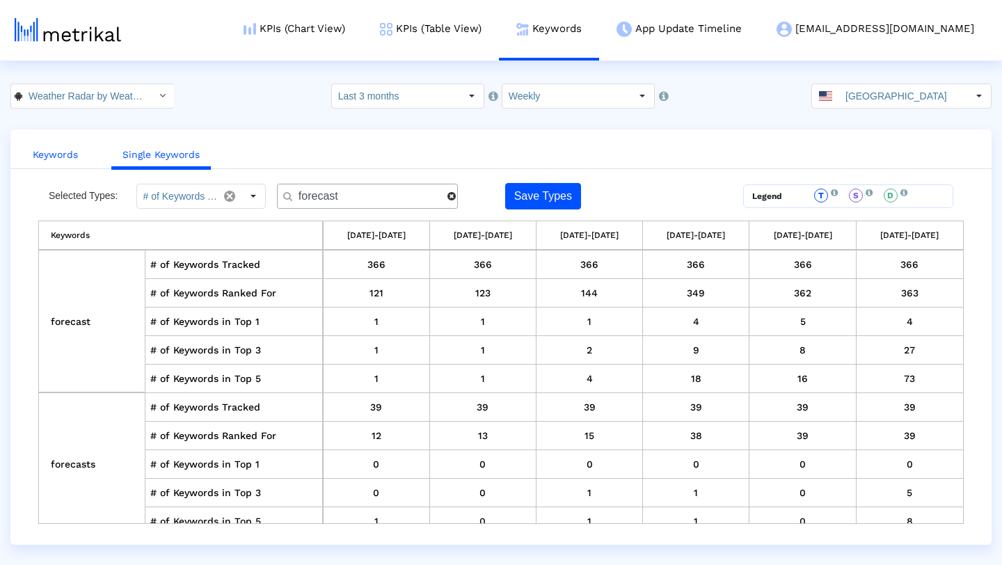
click at [70, 157] on link "Keywords" at bounding box center [55, 155] width 67 height 26
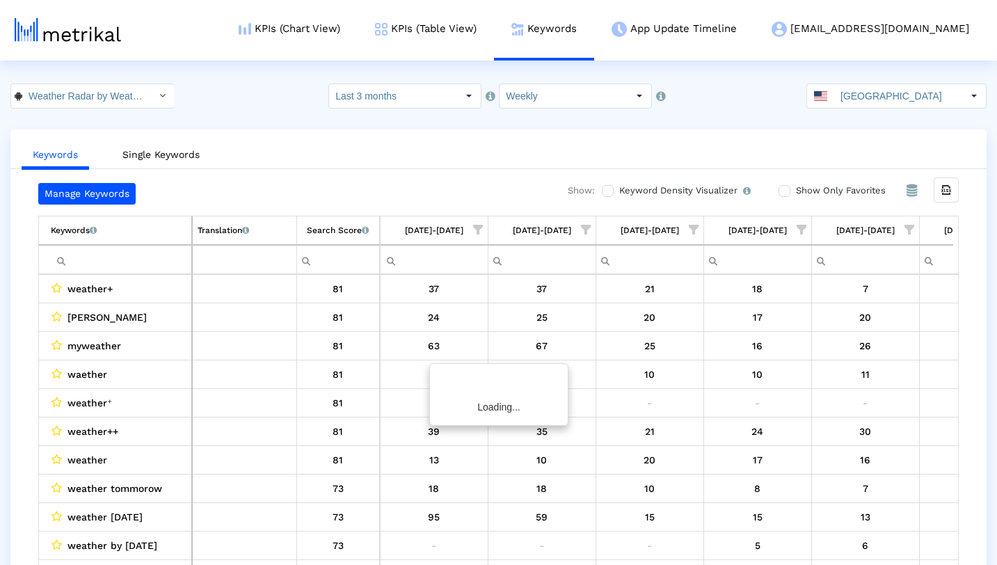
scroll to position [0, 74]
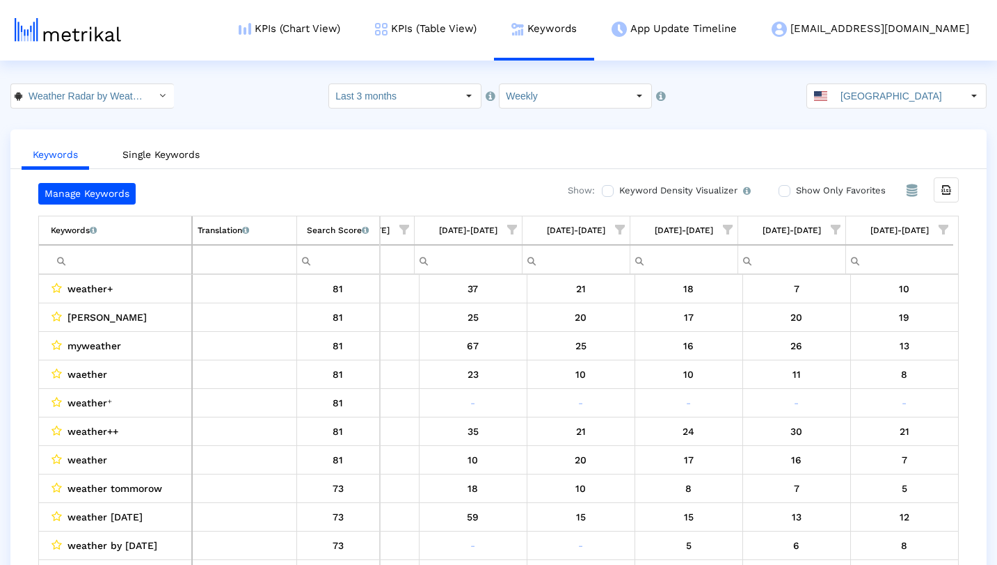
click at [136, 262] on input "Filter cell" at bounding box center [121, 259] width 141 height 23
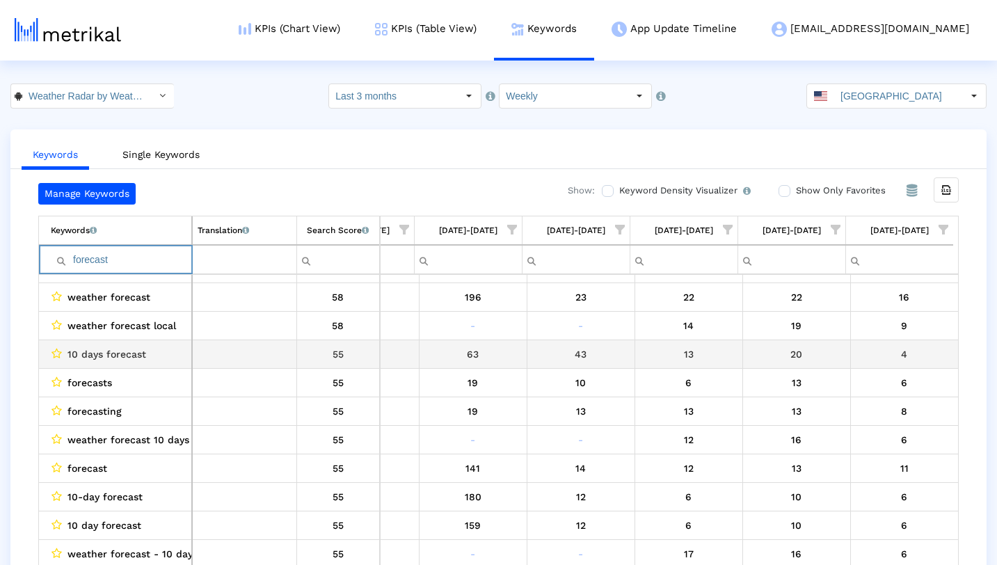
scroll to position [87, 0]
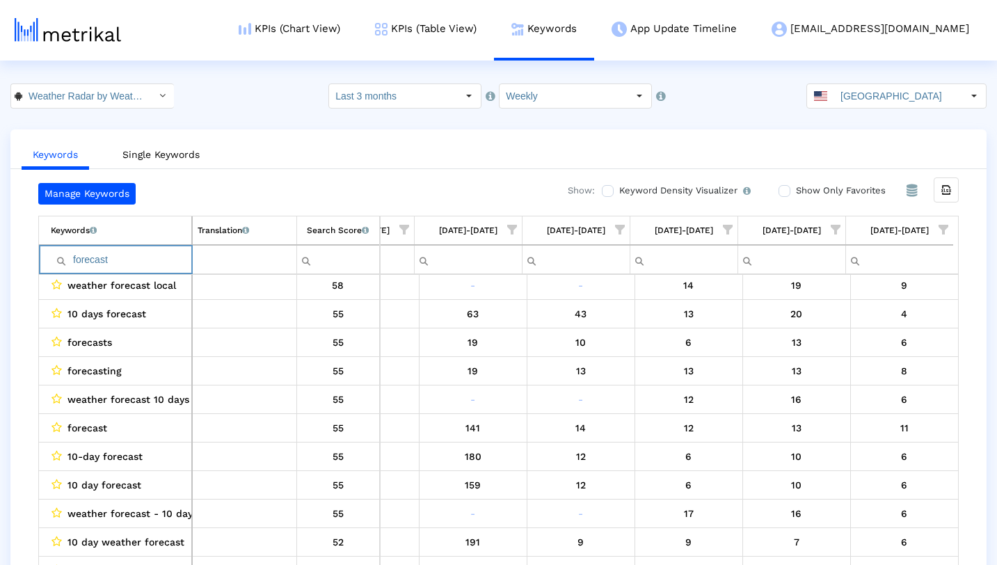
type input "forecast"
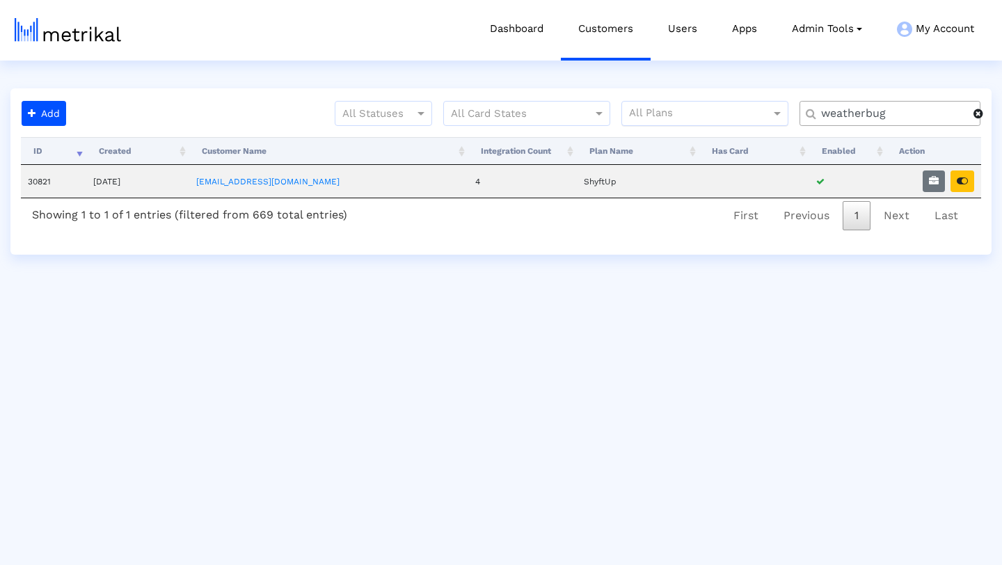
drag, startPoint x: 0, startPoint y: 0, endPoint x: 748, endPoint y: 110, distance: 756.0
click at [748, 110] on div "All Statuses All Card States All Plans weatherbug" at bounding box center [532, 119] width 920 height 36
type input "housecall"
click at [930, 183] on icon "button" at bounding box center [934, 181] width 10 height 10
select select "1: 1"
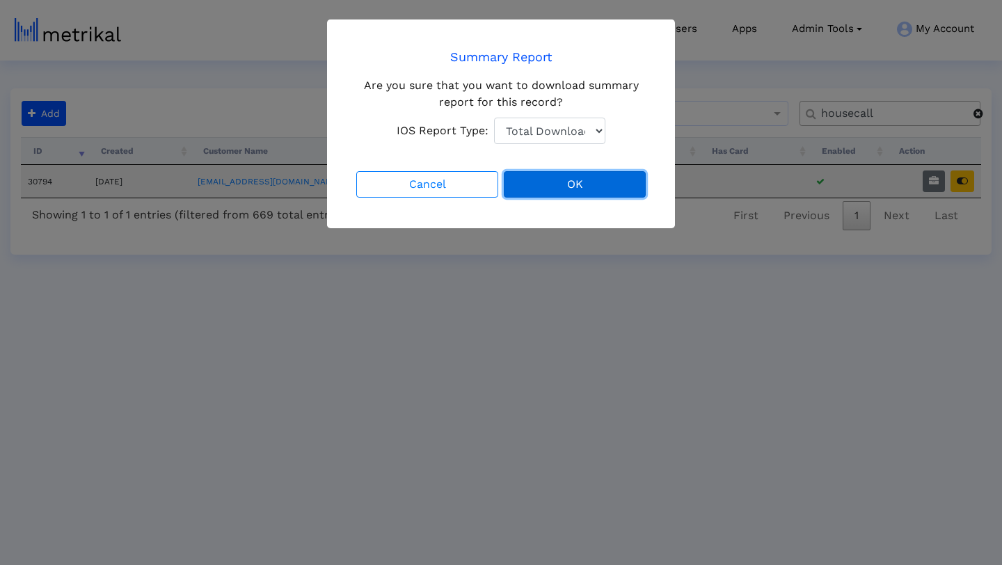
click at [571, 188] on button "OK" at bounding box center [575, 184] width 142 height 26
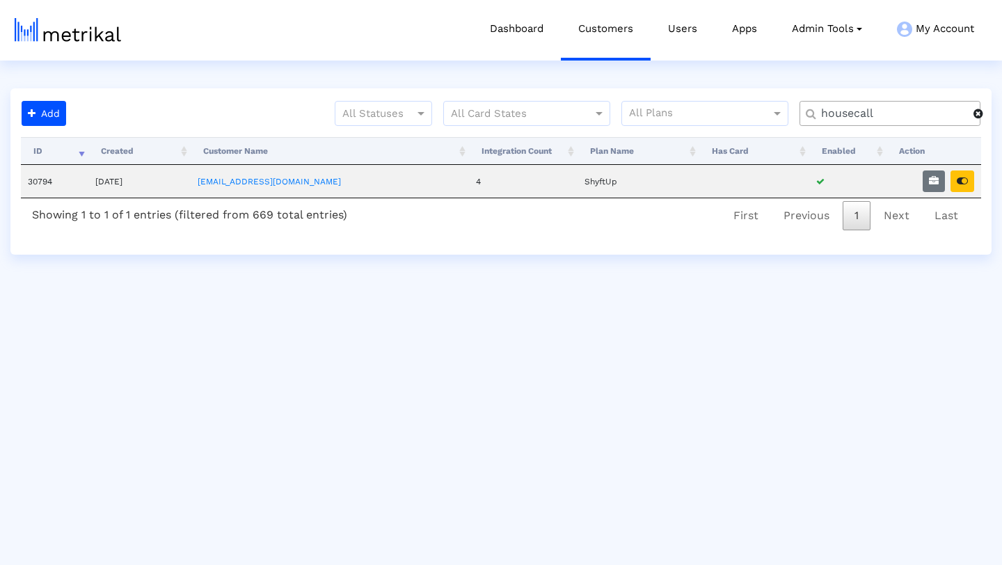
drag, startPoint x: 889, startPoint y: 116, endPoint x: 794, endPoint y: 113, distance: 94.7
click at [794, 113] on div "All Statuses All Card States All Plans housecall" at bounding box center [532, 119] width 920 height 36
type input "salams"
click at [937, 181] on icon "button" at bounding box center [934, 181] width 10 height 10
select select "1: 1"
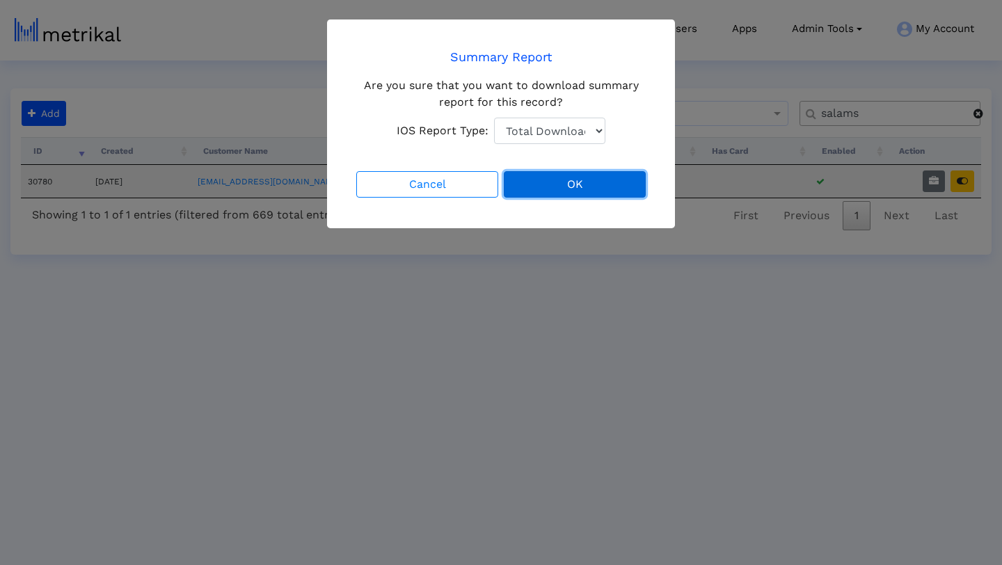
click at [594, 188] on button "OK" at bounding box center [575, 184] width 142 height 26
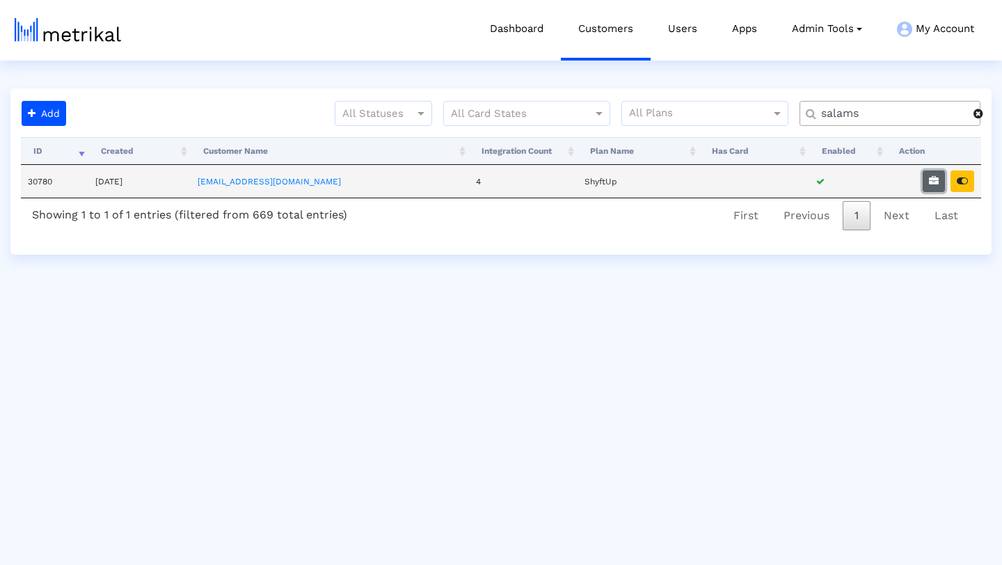
click at [928, 184] on button "button" at bounding box center [934, 181] width 22 height 22
select select "1: 1"
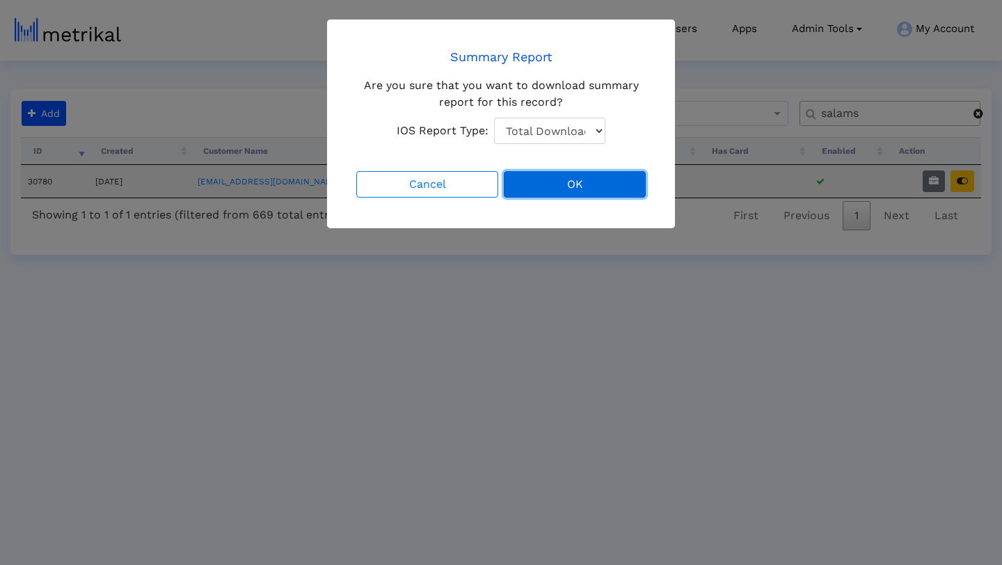
click at [583, 182] on button "OK" at bounding box center [575, 184] width 142 height 26
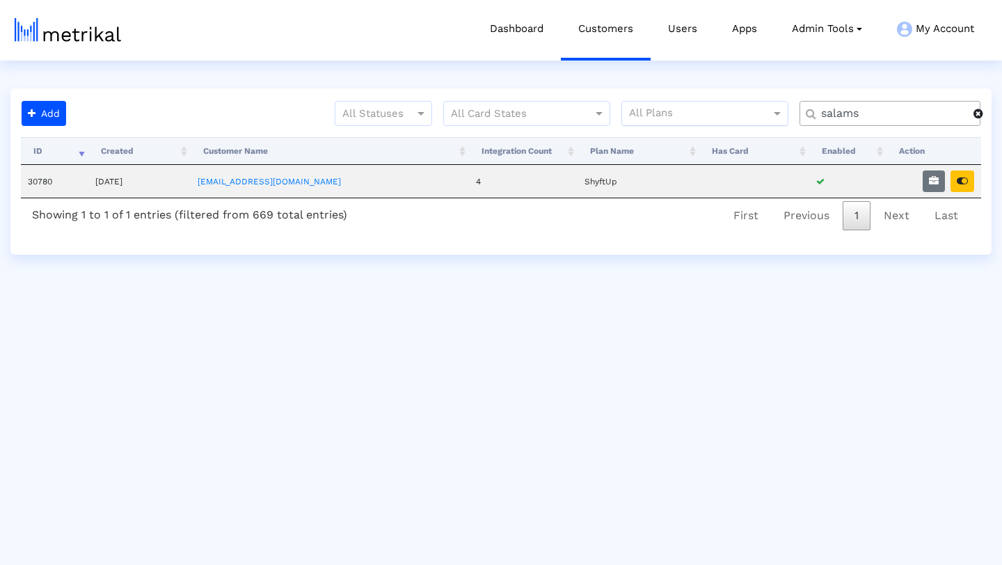
drag, startPoint x: 877, startPoint y: 118, endPoint x: 745, endPoint y: 118, distance: 131.5
click at [745, 118] on div "All Statuses All Card States All Plans salams" at bounding box center [532, 119] width 920 height 36
click at [954, 181] on button "button" at bounding box center [962, 181] width 24 height 22
drag, startPoint x: 877, startPoint y: 113, endPoint x: 802, endPoint y: 113, distance: 75.8
click at [802, 113] on div "housecall" at bounding box center [889, 113] width 181 height 25
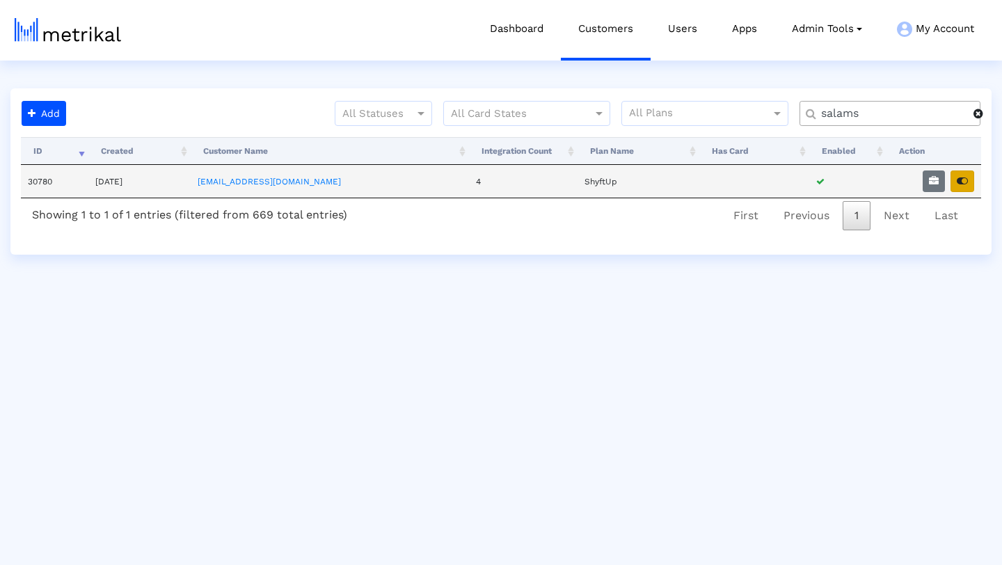
type input "salams"
click at [969, 182] on button "button" at bounding box center [962, 181] width 24 height 22
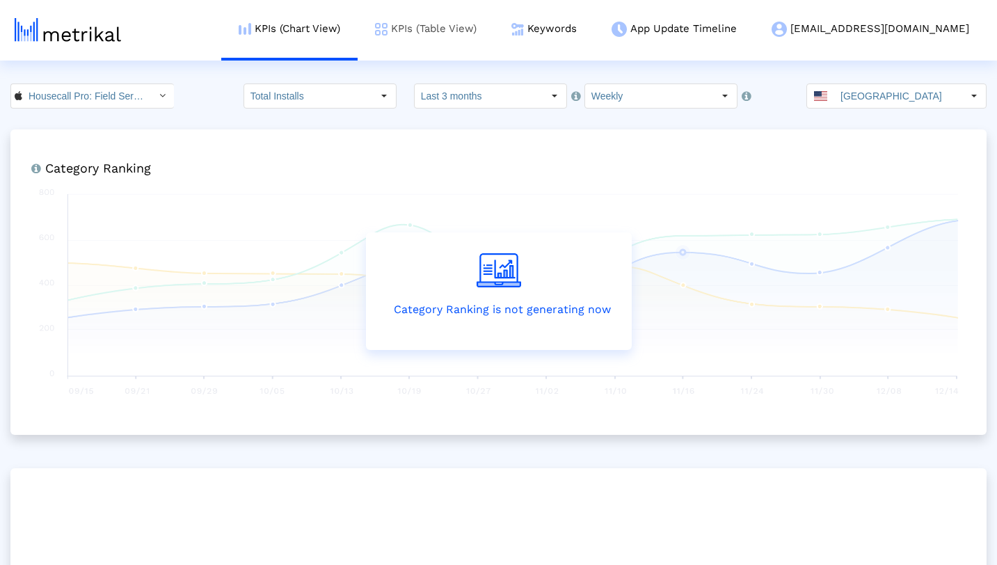
click at [483, 35] on link "KPIs (Table View)" at bounding box center [426, 29] width 136 height 58
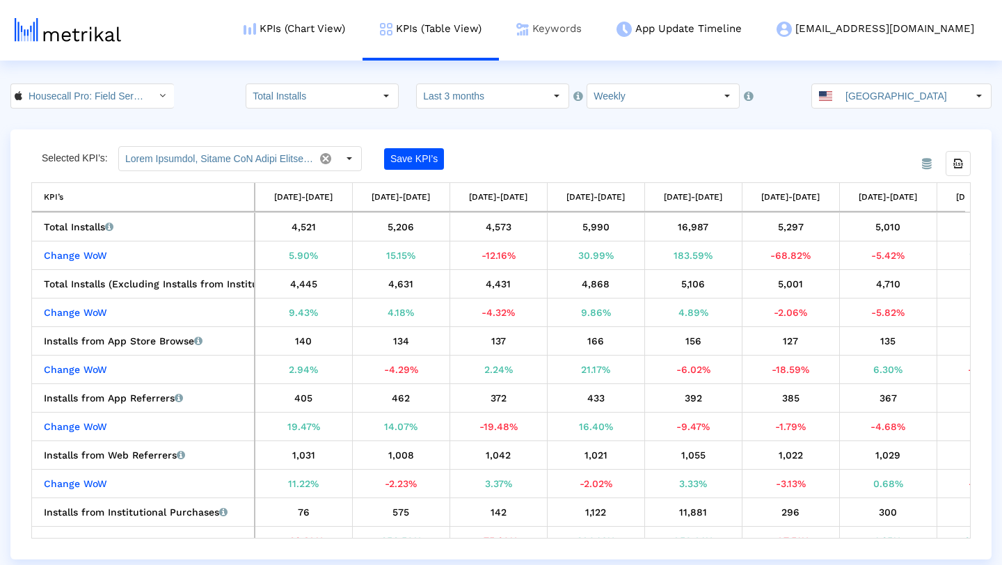
click at [599, 29] on link "Keywords" at bounding box center [549, 29] width 100 height 58
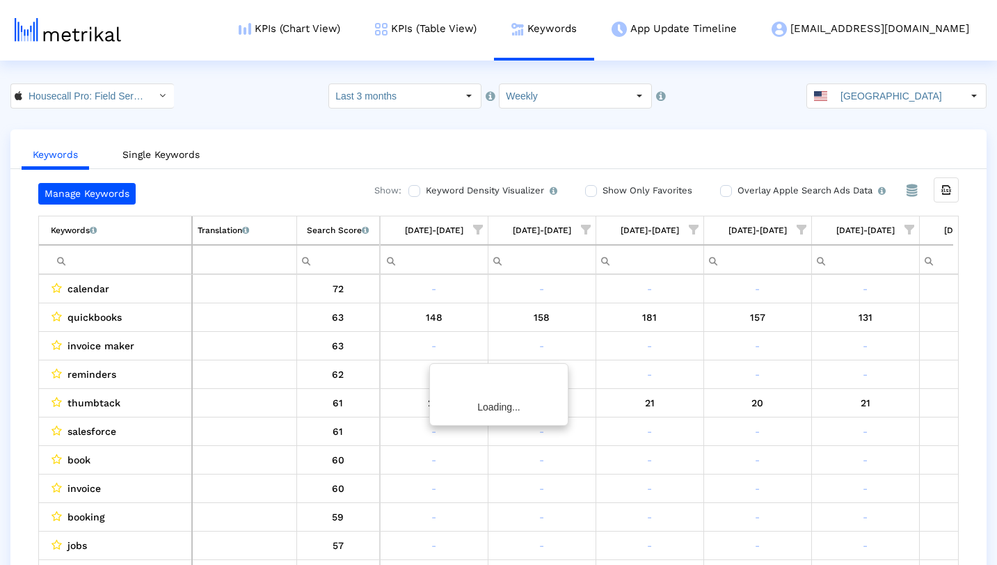
scroll to position [0, 829]
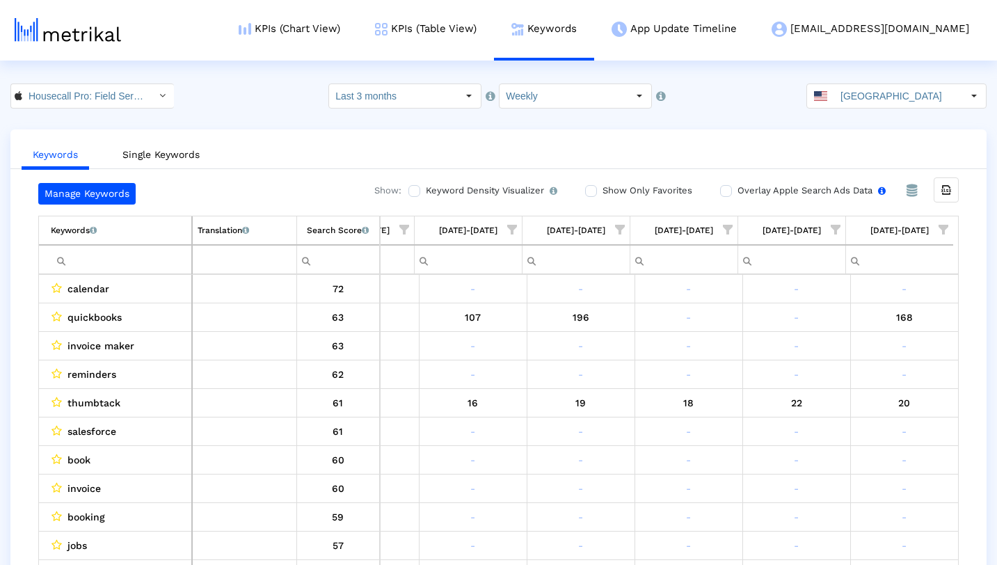
click at [723, 191] on input "Overlay Apple Search Ads Data Turn this on to view Apple Search Ads metrics (in…" at bounding box center [724, 190] width 9 height 9
checkbox input "true"
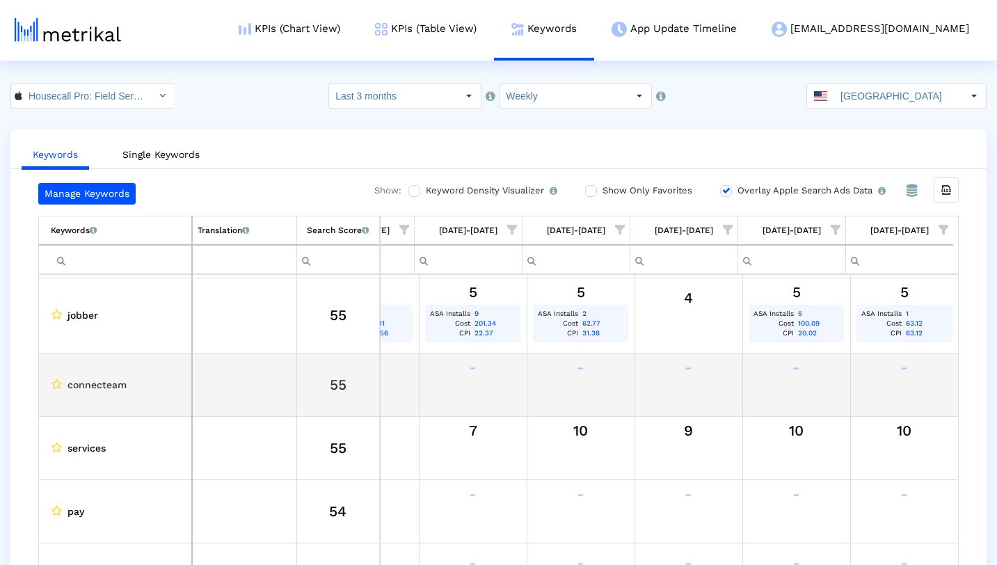
scroll to position [196, 829]
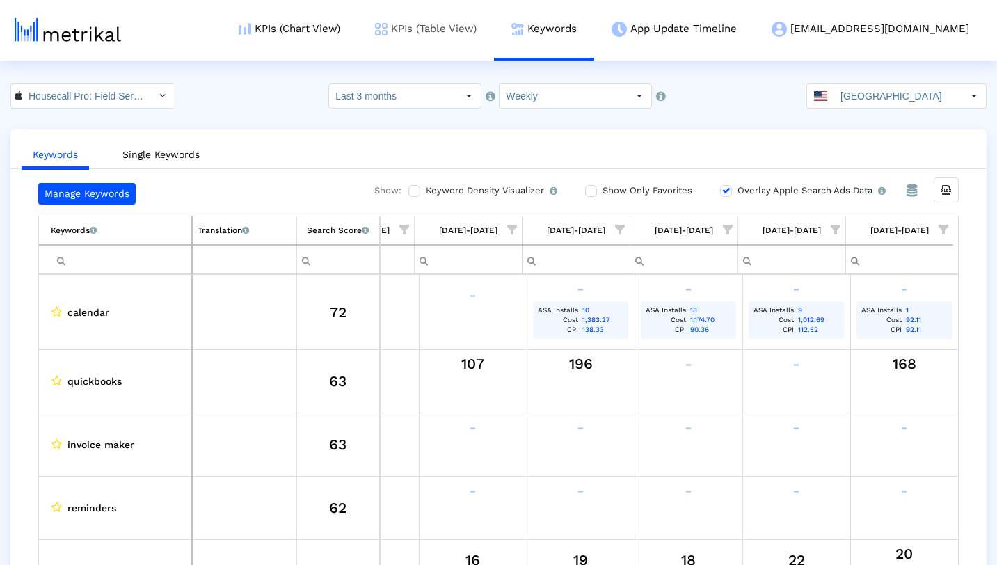
click at [477, 40] on link "KPIs (Table View)" at bounding box center [426, 29] width 136 height 58
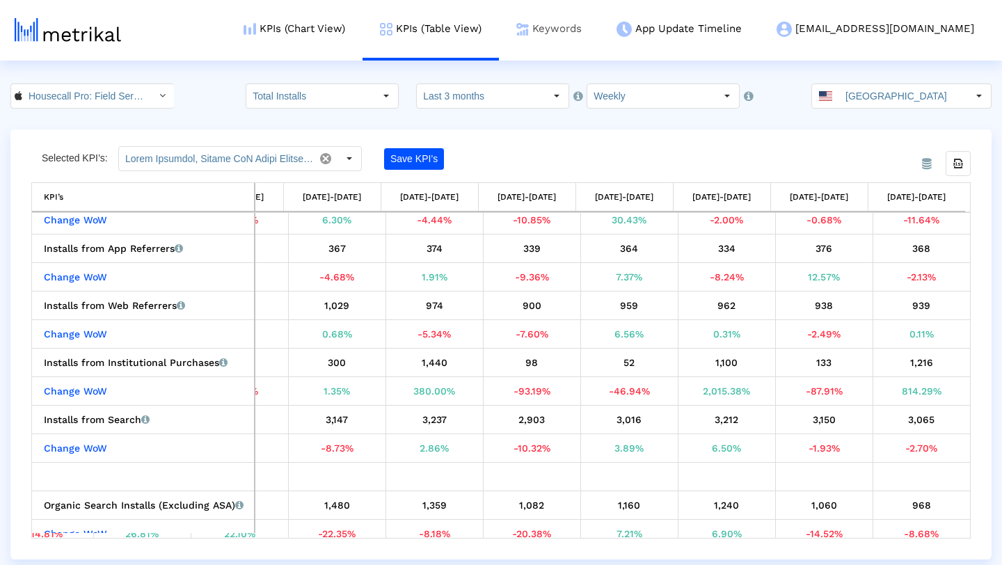
click at [599, 31] on link "Keywords" at bounding box center [549, 29] width 100 height 58
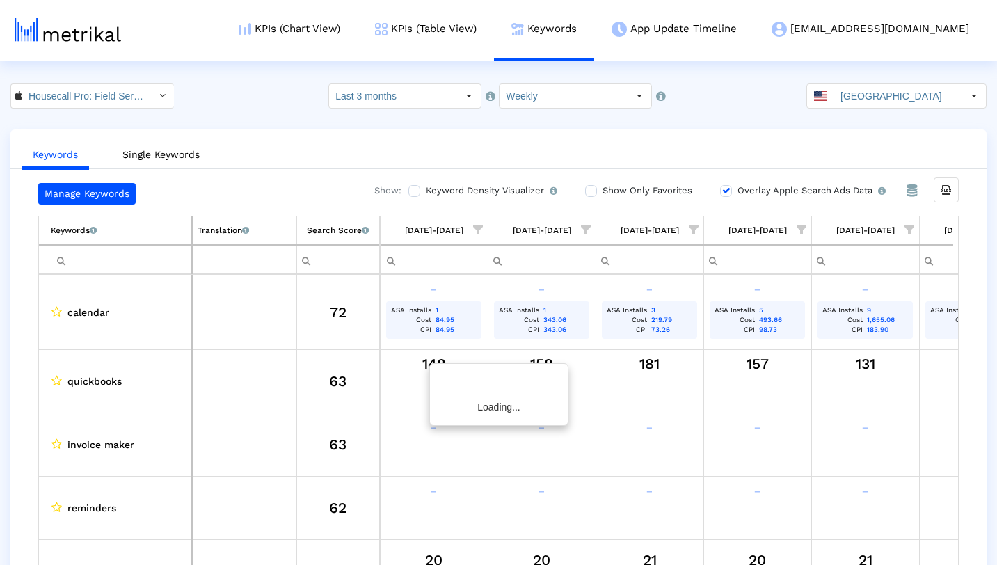
scroll to position [0, 829]
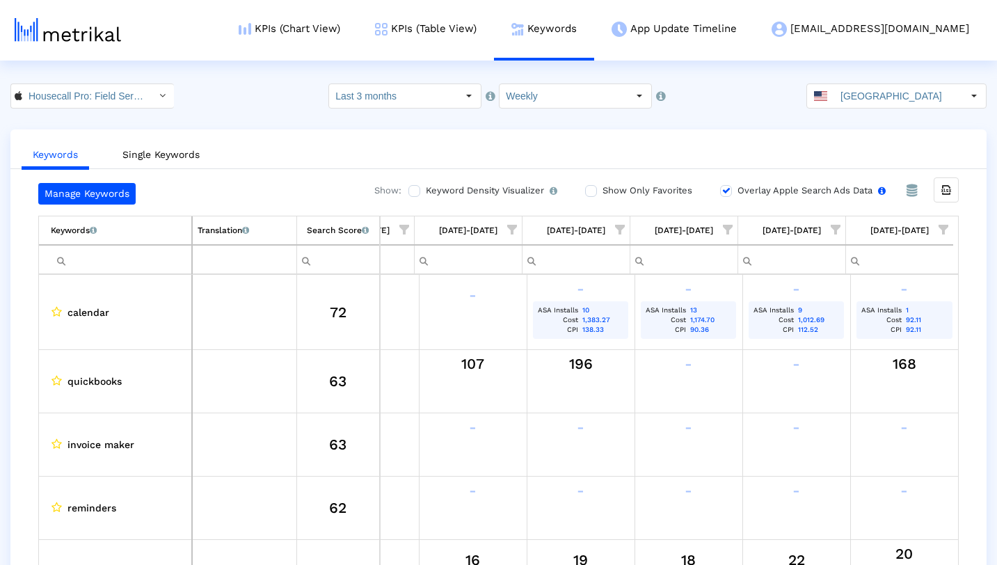
click at [720, 188] on input "Overlay Apple Search Ads Data Turn this on to view Apple Search Ads metrics (in…" at bounding box center [724, 190] width 9 height 9
checkbox input "false"
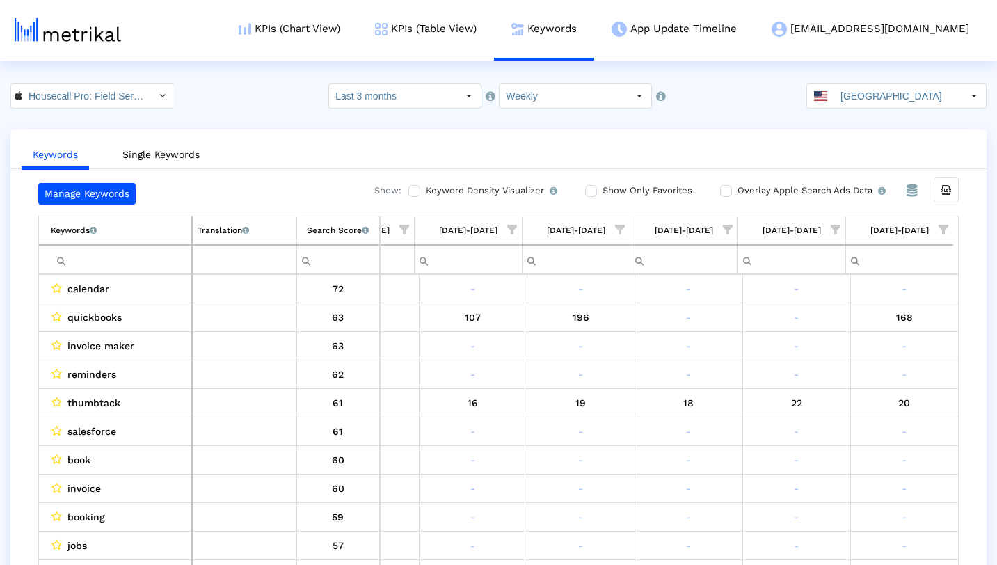
click at [940, 226] on span "Show filter options for column '09/28/25-10/04/25'" at bounding box center [944, 230] width 10 height 10
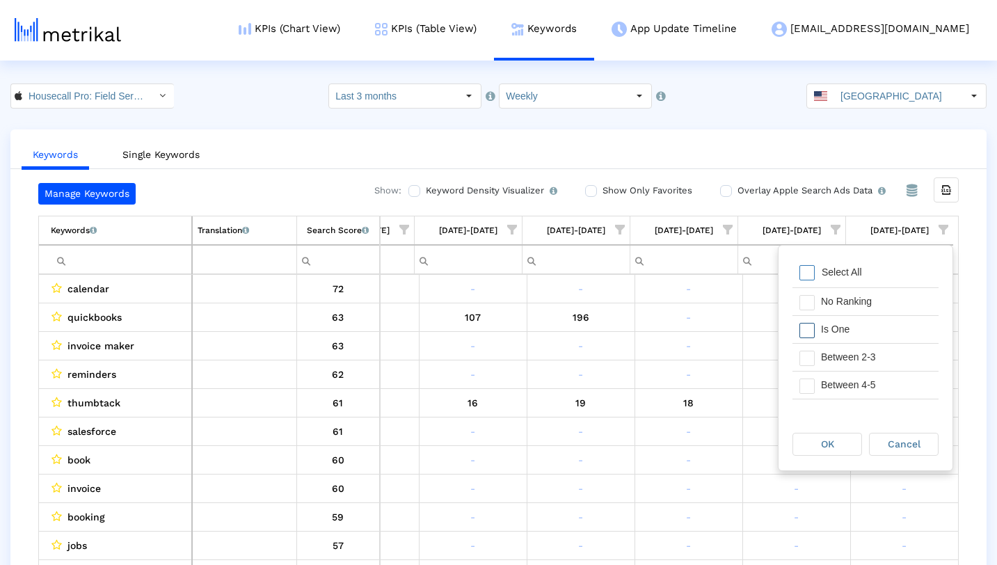
click at [871, 324] on div "Is One" at bounding box center [876, 329] width 125 height 27
click at [825, 446] on span "OK" at bounding box center [827, 443] width 13 height 11
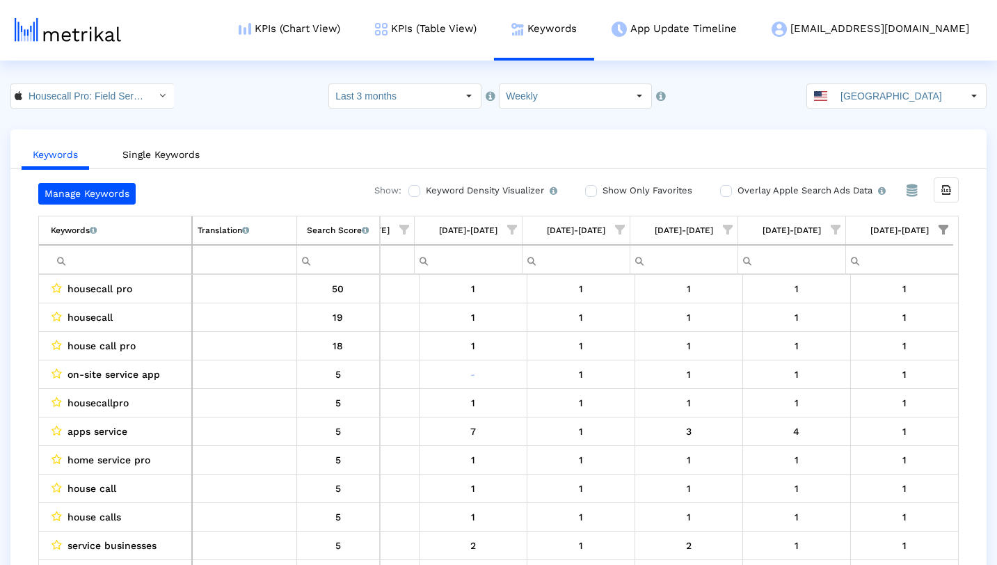
click at [834, 226] on span "Show filter options for column '09/21/25-09/27/25'" at bounding box center [836, 230] width 10 height 10
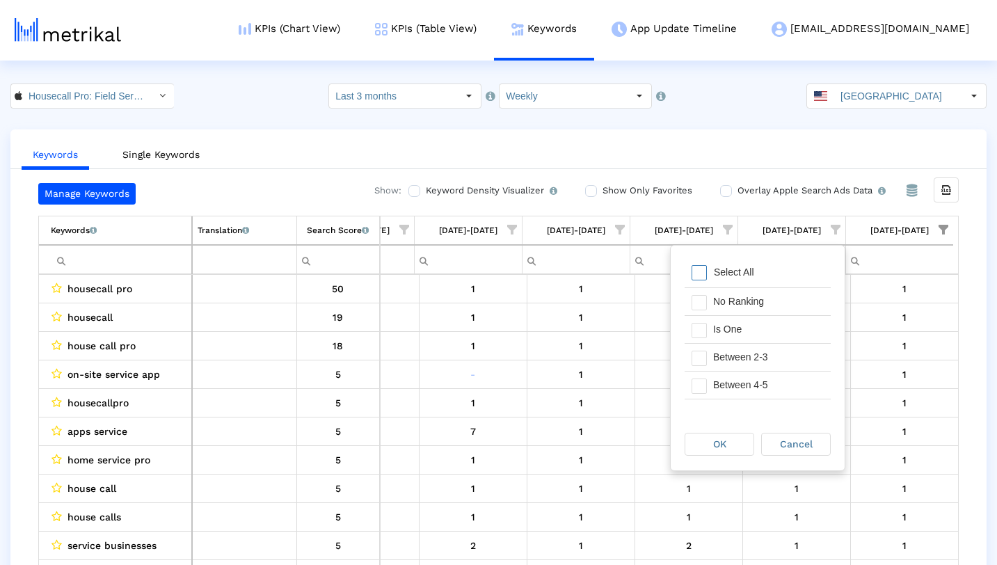
click at [693, 273] on span "Filter options" at bounding box center [699, 272] width 15 height 15
click at [706, 335] on span "Filter options" at bounding box center [699, 330] width 15 height 15
click at [725, 447] on span "OK" at bounding box center [719, 443] width 13 height 11
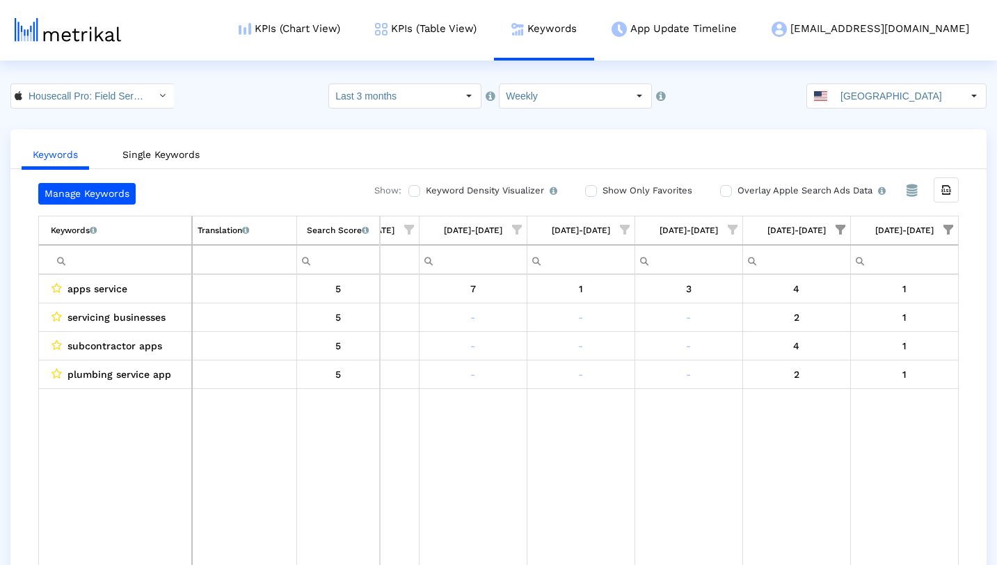
click at [953, 228] on span "Show filter options for column '09/28/25-10/04/25'" at bounding box center [949, 230] width 10 height 10
click at [741, 115] on crea-index "Housecall Pro: Field Service < 692833651 > Select how far back from today you w…" at bounding box center [498, 337] width 997 height 509
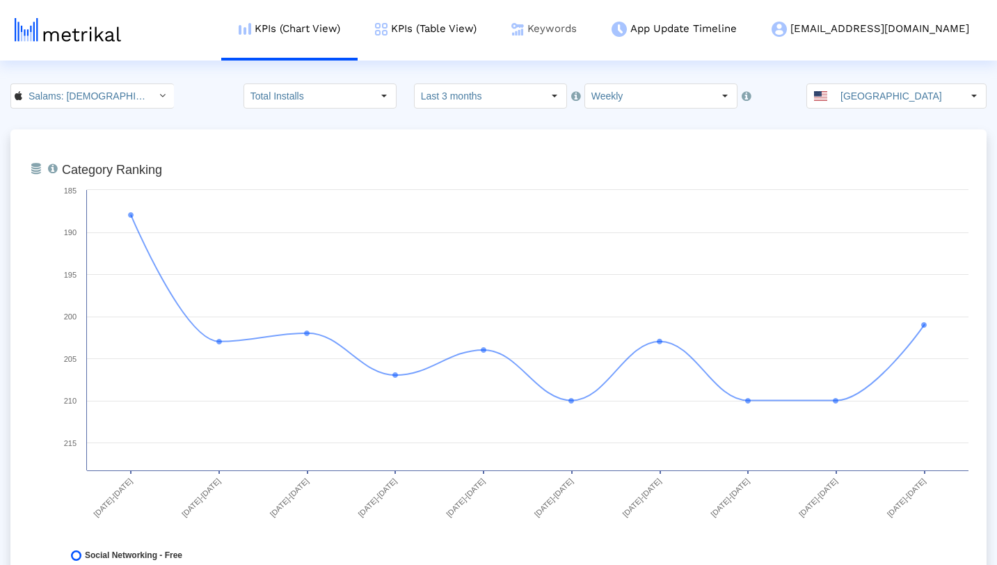
click at [594, 29] on link "Keywords" at bounding box center [544, 29] width 100 height 58
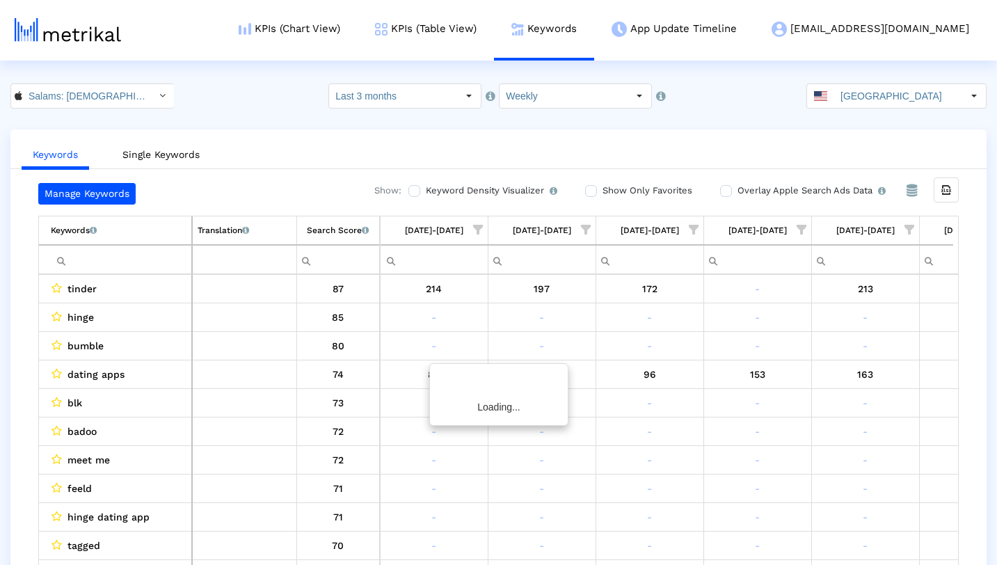
scroll to position [0, 829]
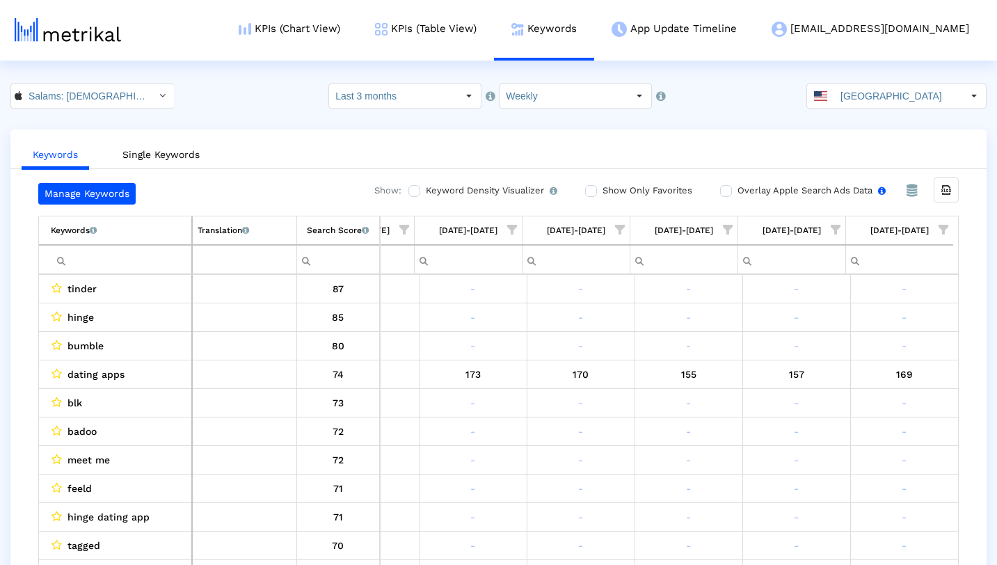
click at [725, 188] on input "Overlay Apple Search Ads Data Turn this on to view Apple Search Ads metrics (in…" at bounding box center [724, 190] width 9 height 9
checkbox input "true"
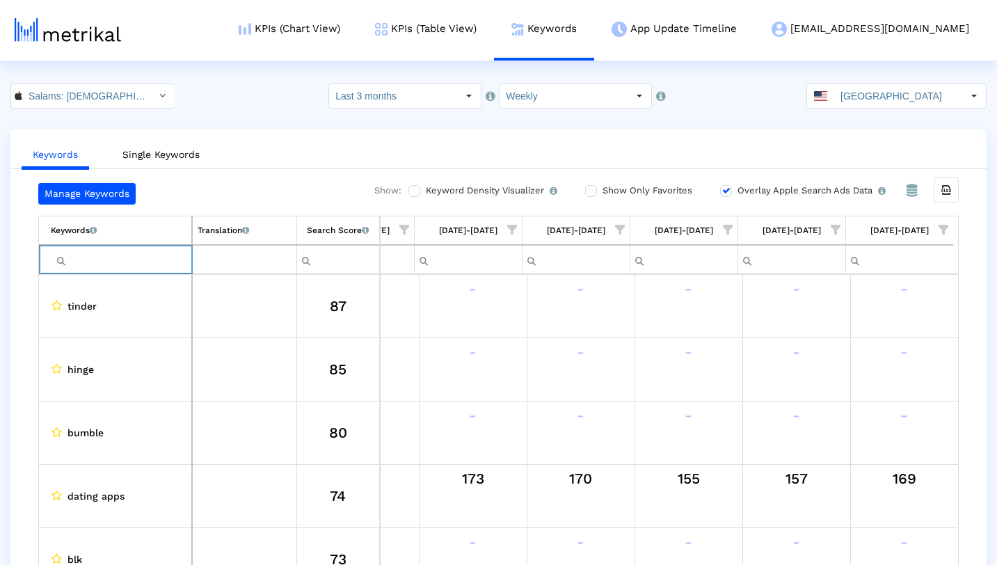
click at [170, 262] on input "Filter cell" at bounding box center [121, 259] width 141 height 23
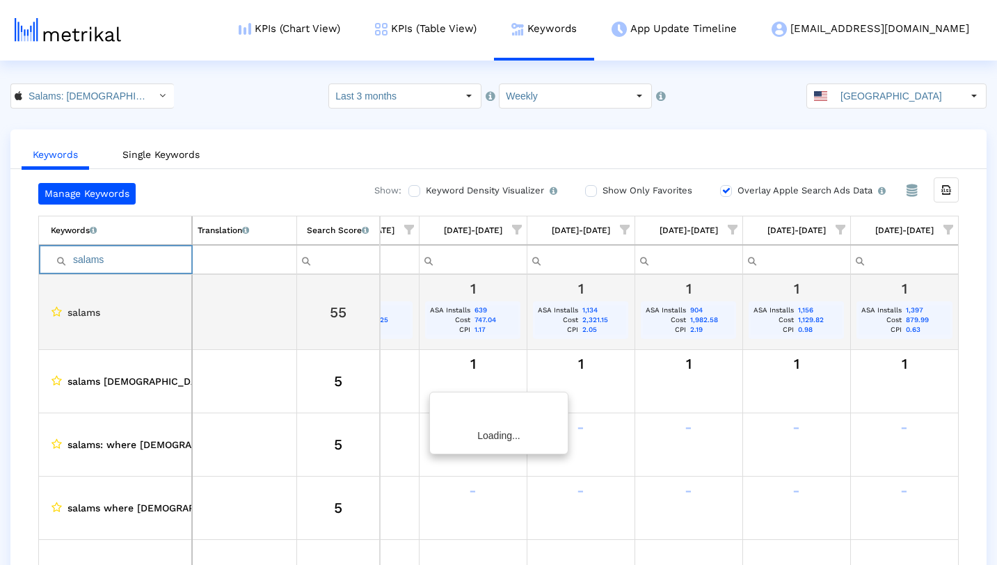
scroll to position [0, 824]
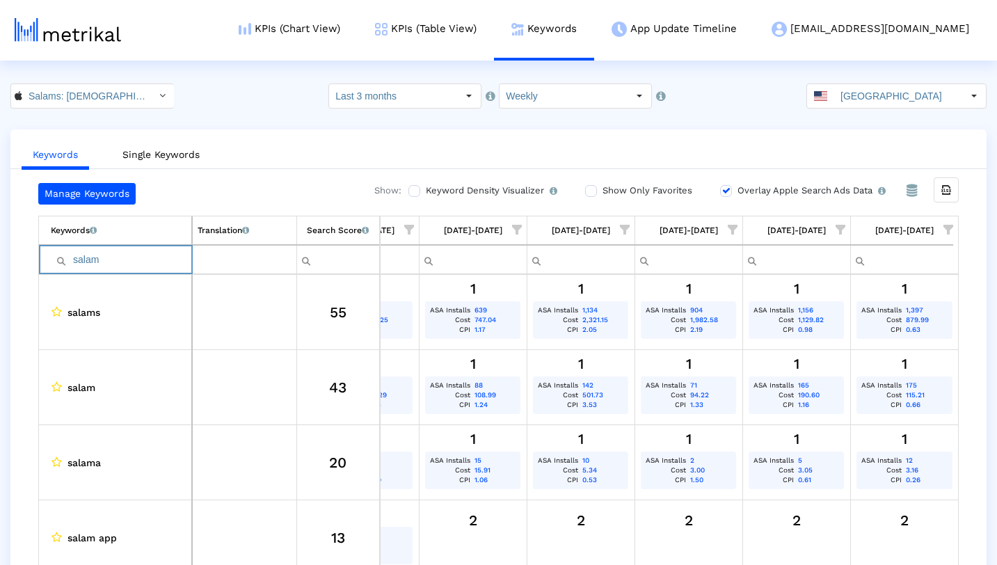
type input "salam"
click at [723, 186] on input "Overlay Apple Search Ads Data Turn this on to view Apple Search Ads metrics (in…" at bounding box center [724, 190] width 9 height 9
checkbox input "false"
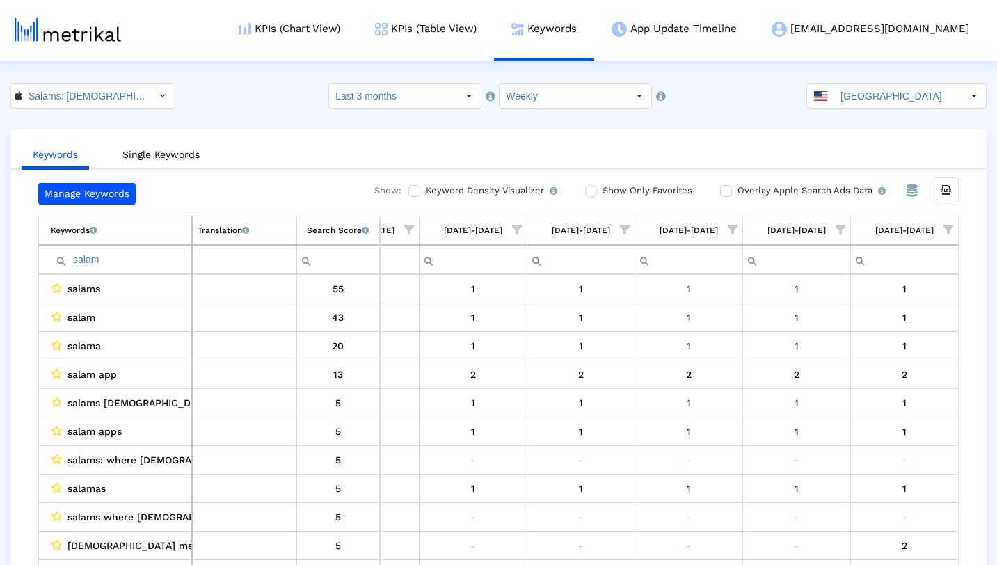
click at [950, 228] on span "Show filter options for column '09/28/25-10/04/25'" at bounding box center [949, 230] width 10 height 10
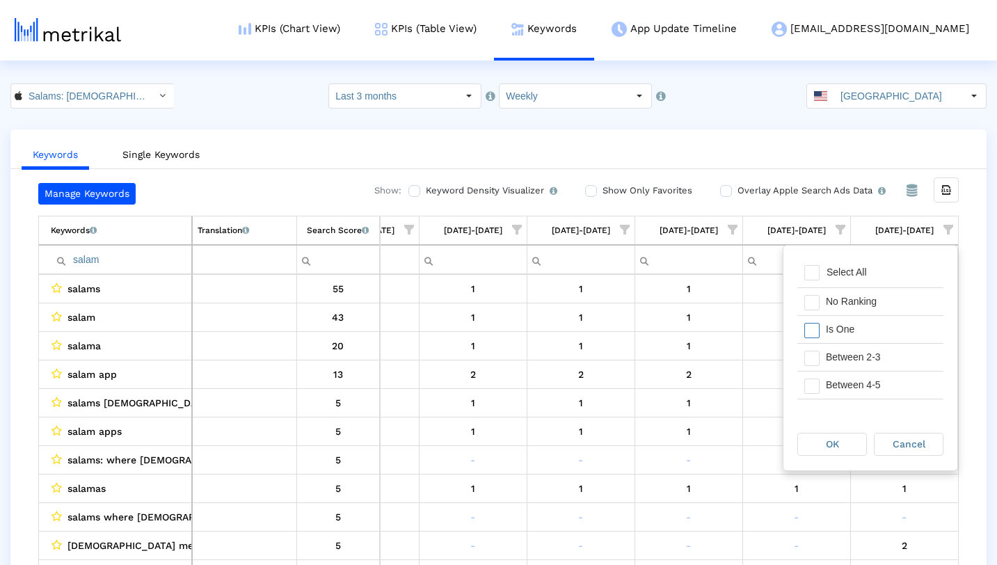
click at [892, 317] on div "Is One" at bounding box center [881, 329] width 125 height 27
click at [883, 349] on div "Between 2-3" at bounding box center [881, 357] width 125 height 27
click at [839, 433] on div "OK" at bounding box center [832, 444] width 68 height 22
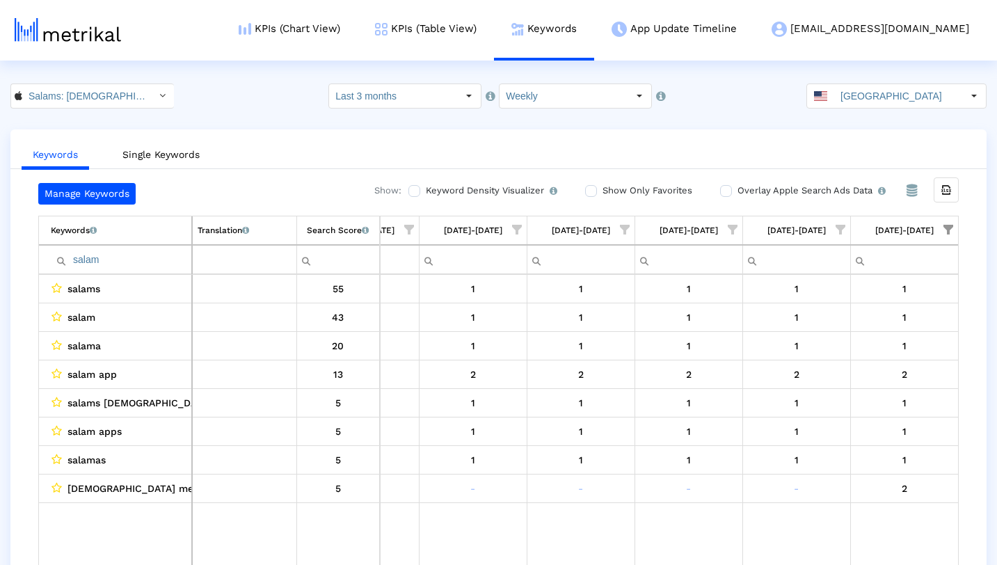
click at [841, 231] on span "Show filter options for column '09/21/25-09/27/25'" at bounding box center [841, 230] width 10 height 10
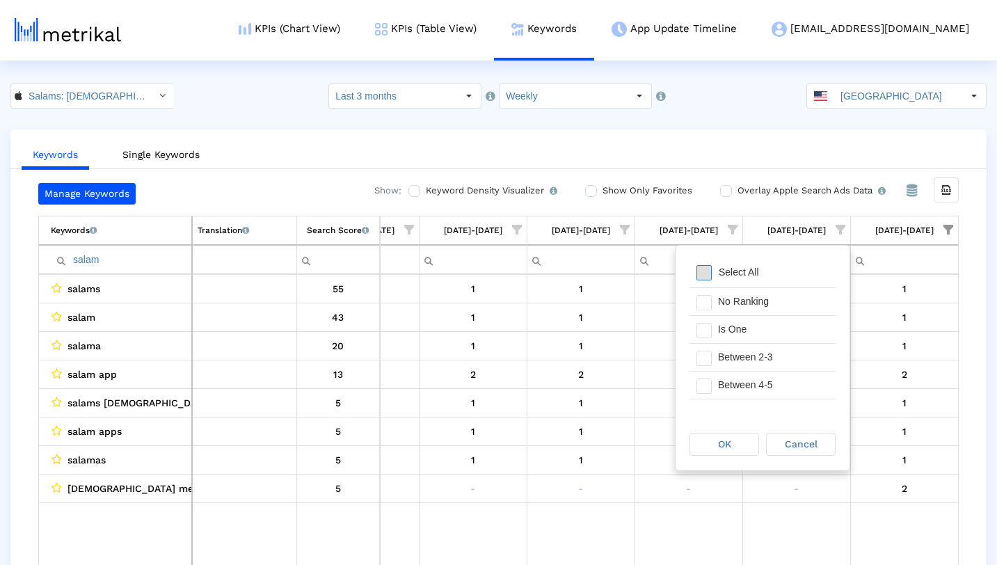
click at [708, 273] on span "Filter options" at bounding box center [704, 272] width 15 height 15
click at [708, 333] on span "Filter options" at bounding box center [704, 330] width 15 height 15
click at [708, 360] on span "Filter options" at bounding box center [704, 358] width 15 height 15
click at [715, 436] on div "OK" at bounding box center [724, 444] width 68 height 22
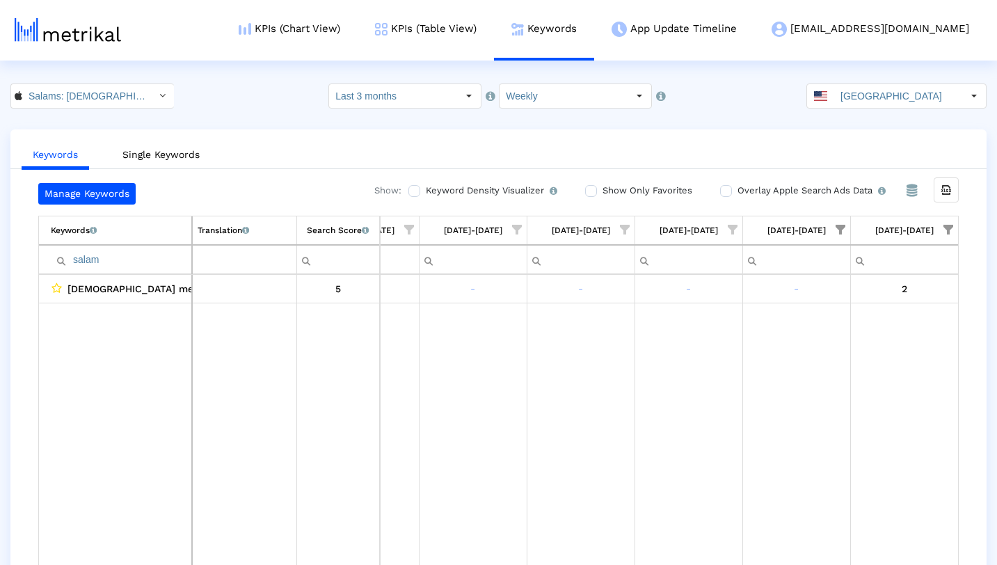
click at [950, 229] on span "Show filter options for column '09/28/25-10/04/25'" at bounding box center [949, 230] width 10 height 10
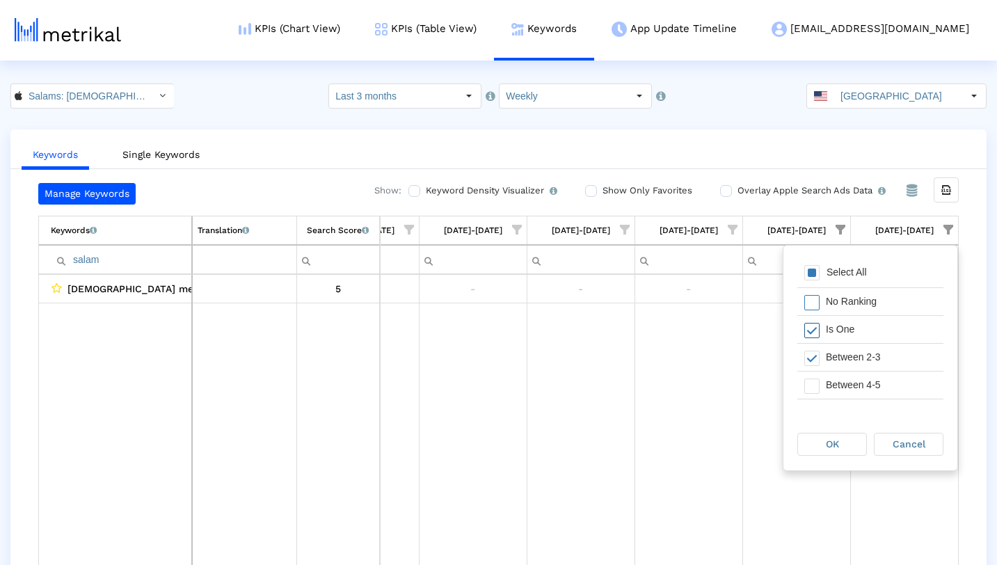
scroll to position [29, 0]
click at [815, 356] on span "Filter options" at bounding box center [811, 357] width 15 height 15
click at [837, 441] on span "OK" at bounding box center [832, 443] width 13 height 11
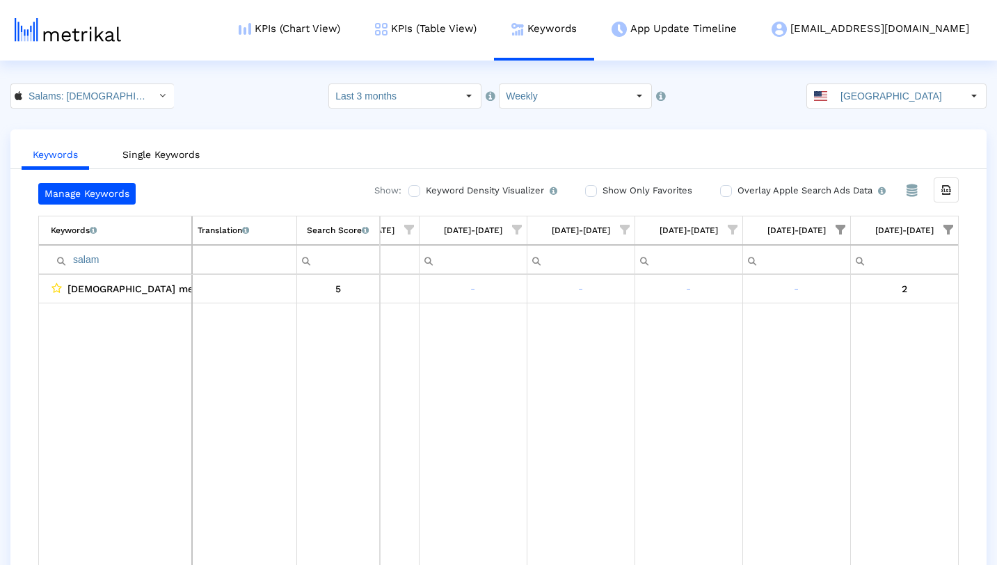
click at [843, 229] on span "Show filter options for column '09/21/25-09/27/25'" at bounding box center [841, 230] width 10 height 10
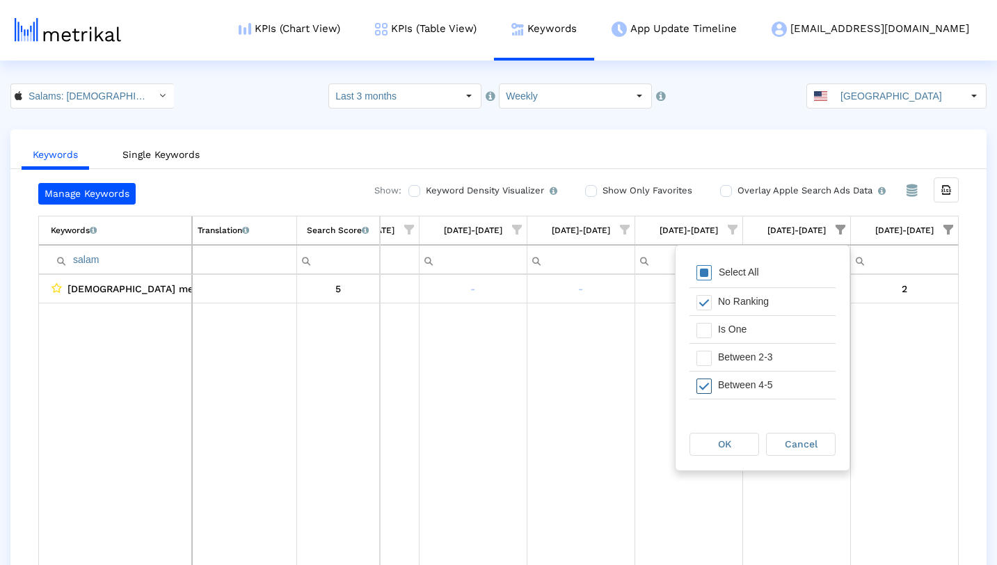
click at [708, 380] on span "Filter options" at bounding box center [704, 386] width 15 height 15
click at [722, 444] on span "OK" at bounding box center [724, 443] width 13 height 11
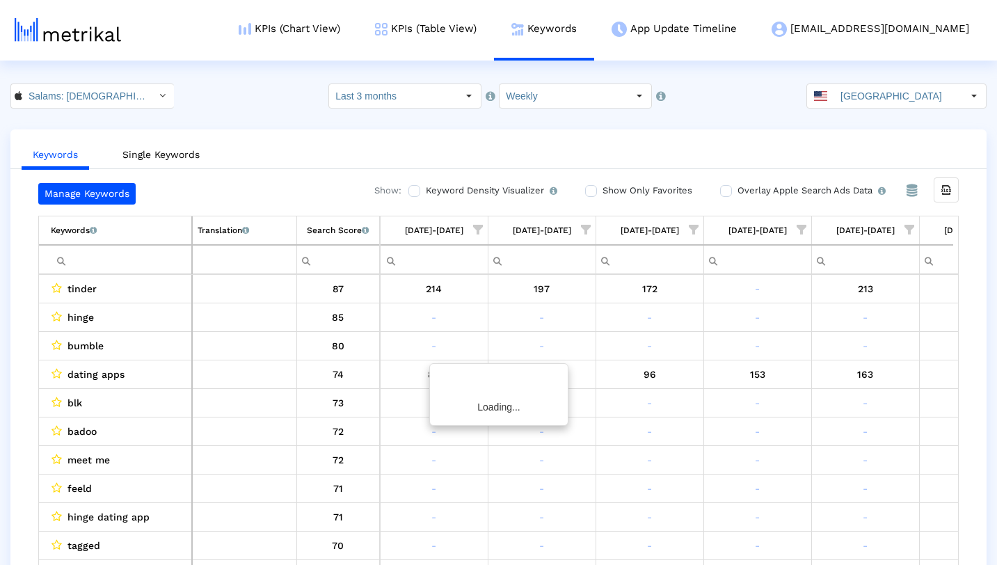
scroll to position [0, 829]
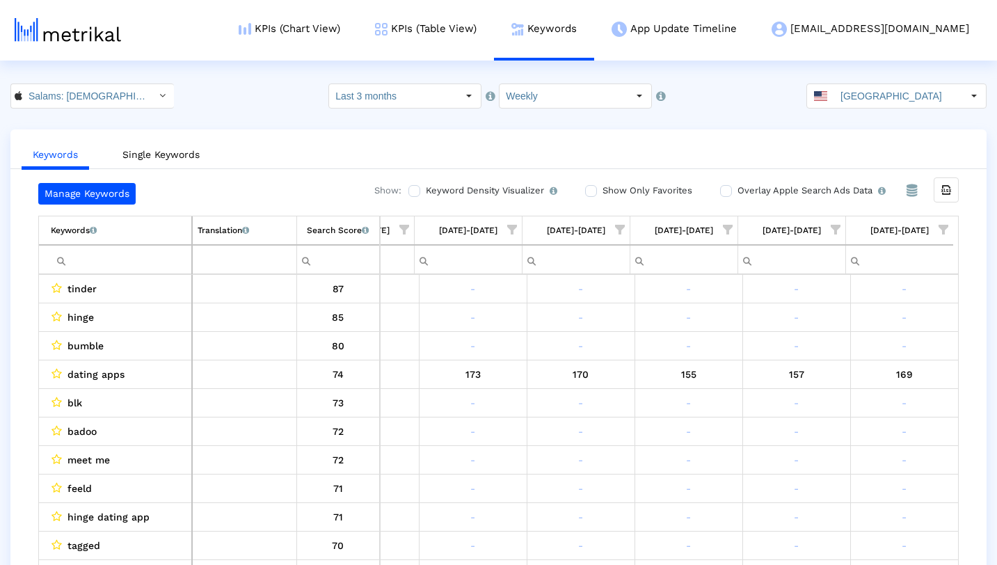
click at [946, 231] on span "Show filter options for column '09/28/25-10/04/25'" at bounding box center [944, 230] width 10 height 10
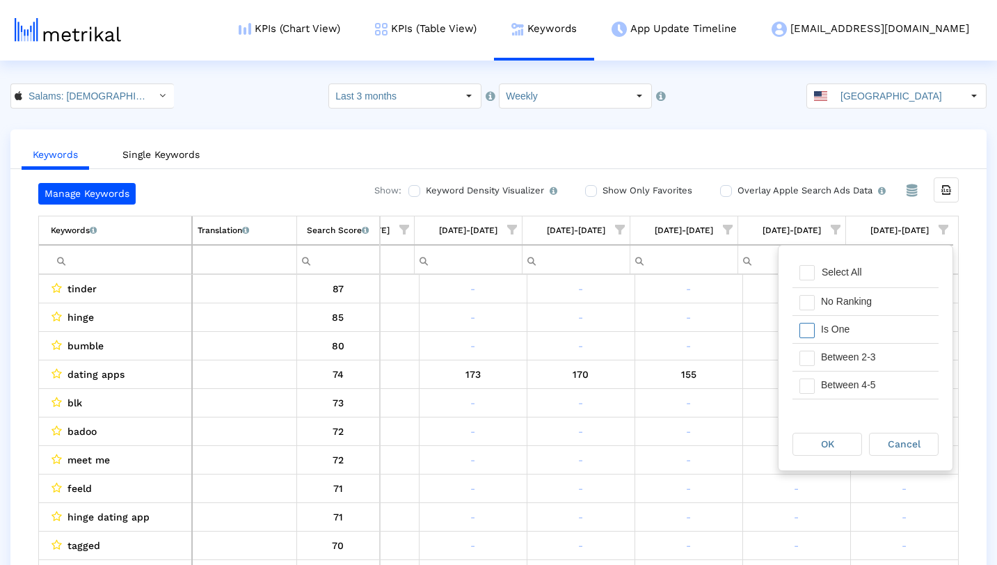
click at [848, 324] on div "Is One" at bounding box center [876, 329] width 125 height 27
click at [827, 357] on div "Between 2-3" at bounding box center [876, 357] width 125 height 27
click at [829, 435] on div "OK" at bounding box center [827, 444] width 68 height 22
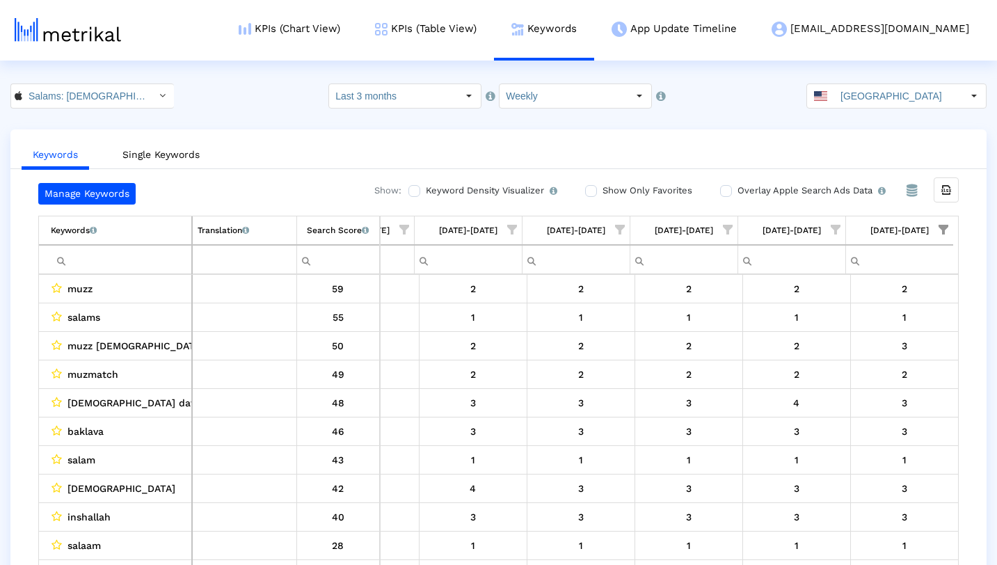
click at [835, 232] on span "Show filter options for column '09/21/25-09/27/25'" at bounding box center [836, 230] width 10 height 10
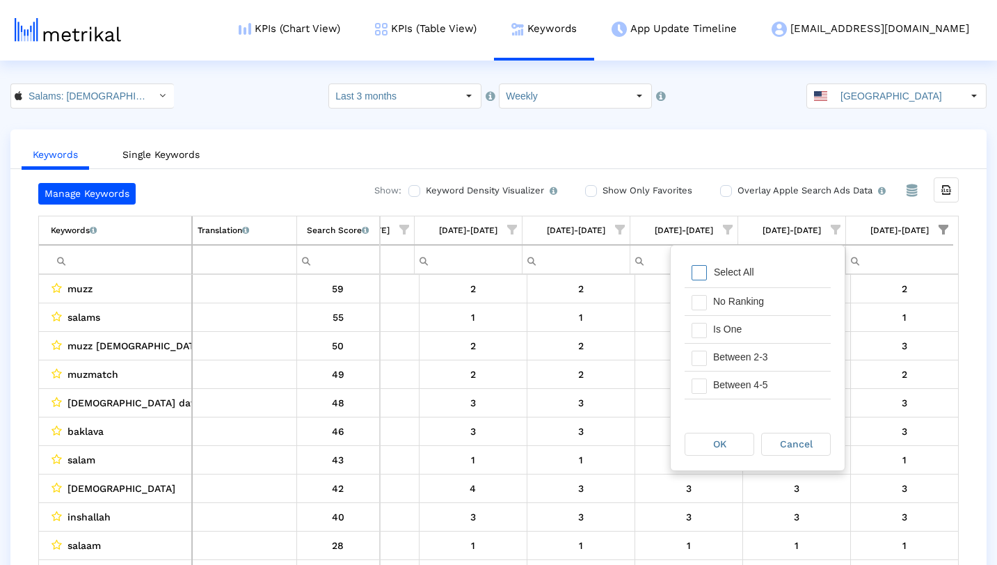
click at [699, 273] on span "Filter options" at bounding box center [699, 272] width 15 height 15
click at [707, 332] on div "Is One" at bounding box center [768, 329] width 125 height 27
click at [704, 356] on span "Filter options" at bounding box center [699, 358] width 15 height 15
click at [722, 440] on span "OK" at bounding box center [719, 443] width 13 height 11
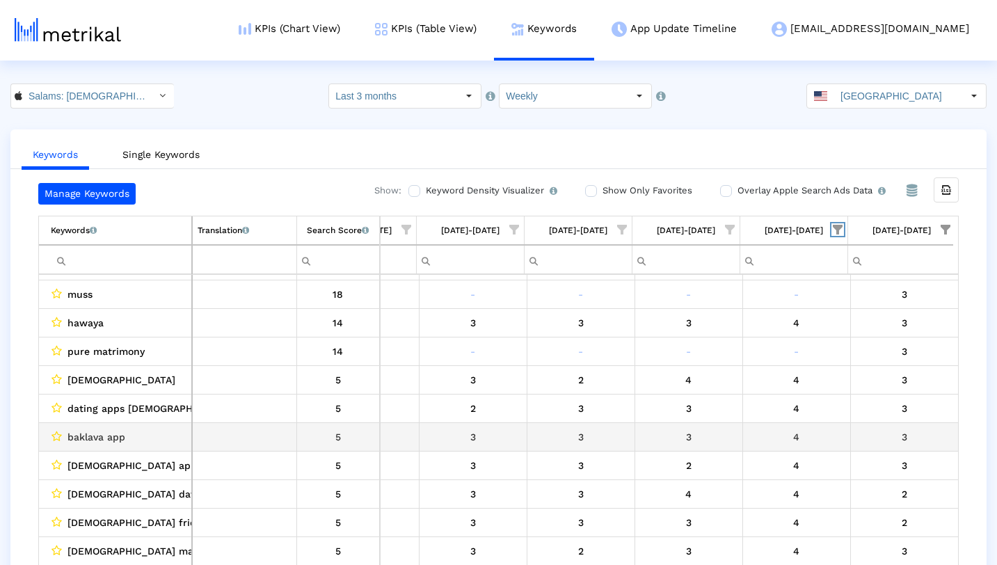
scroll to position [85, 0]
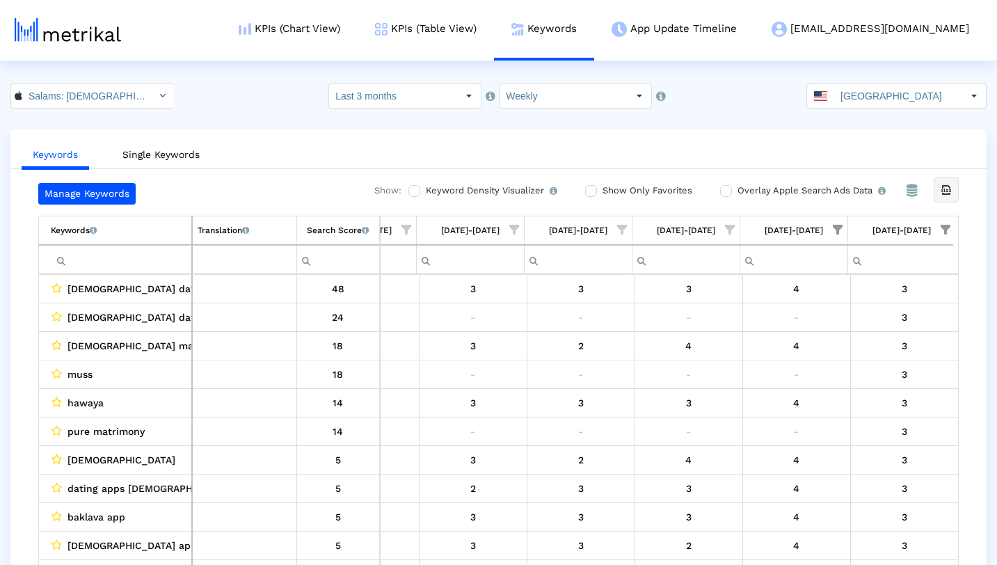
click at [946, 194] on icon "Export all data" at bounding box center [946, 190] width 13 height 13
